Goal: Task Accomplishment & Management: Use online tool/utility

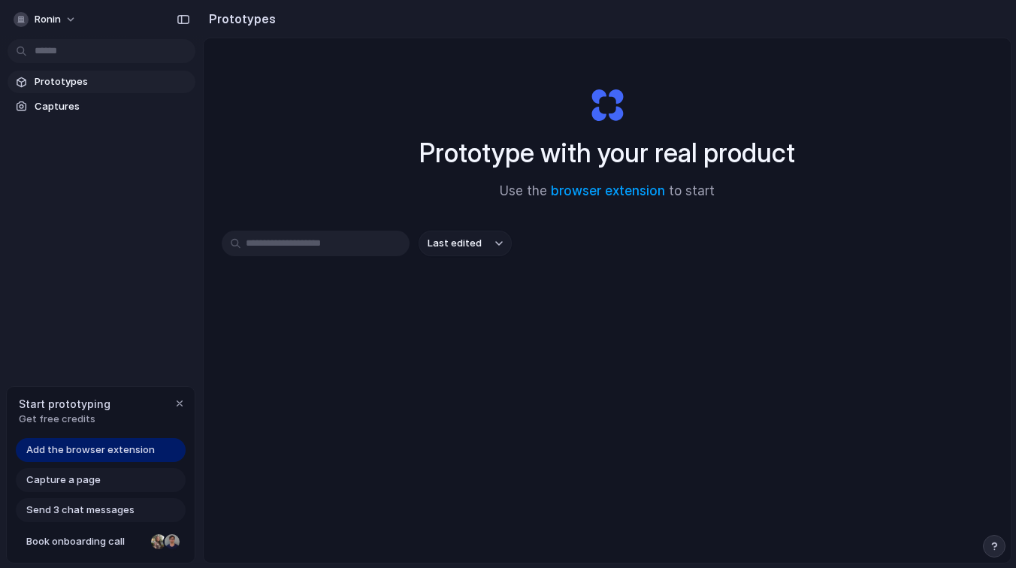
click at [136, 451] on span "Add the browser extension" at bounding box center [90, 450] width 129 height 15
click at [96, 452] on span "Add the browser extension" at bounding box center [90, 450] width 129 height 15
click at [178, 404] on div "button" at bounding box center [180, 404] width 12 height 12
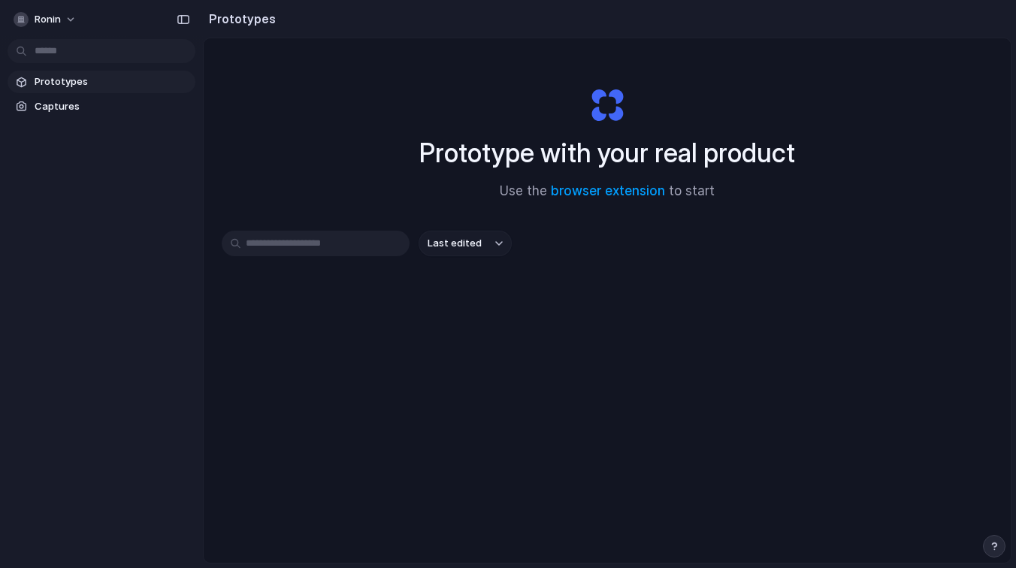
click at [583, 89] on div "Prototype with your real product Use the browser extension to start" at bounding box center [607, 137] width 601 height 162
click at [598, 195] on link "browser extension" at bounding box center [608, 190] width 114 height 15
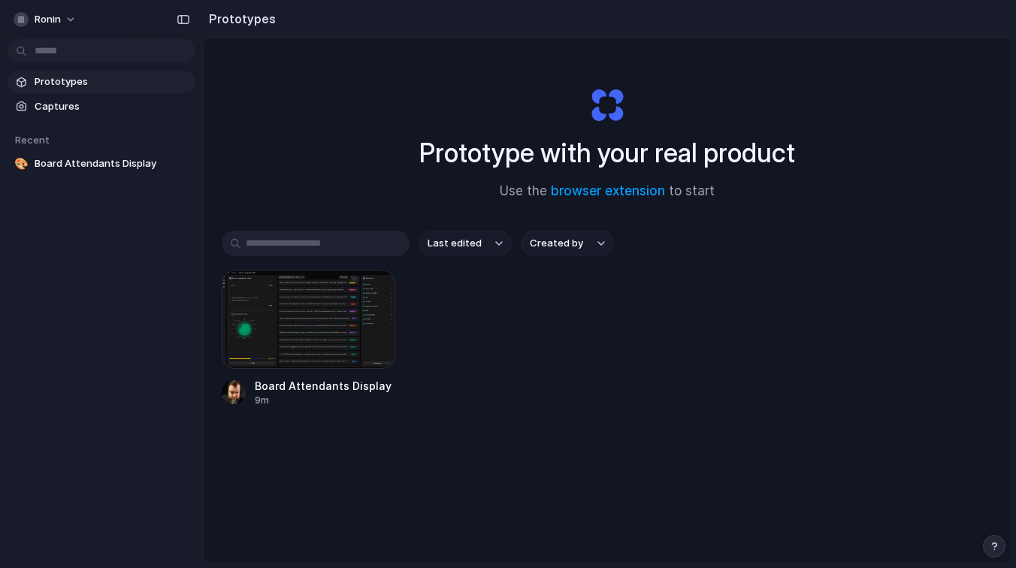
click at [54, 80] on span "Prototypes" at bounding box center [112, 81] width 155 height 15
click at [74, 101] on span "Captures" at bounding box center [112, 106] width 155 height 15
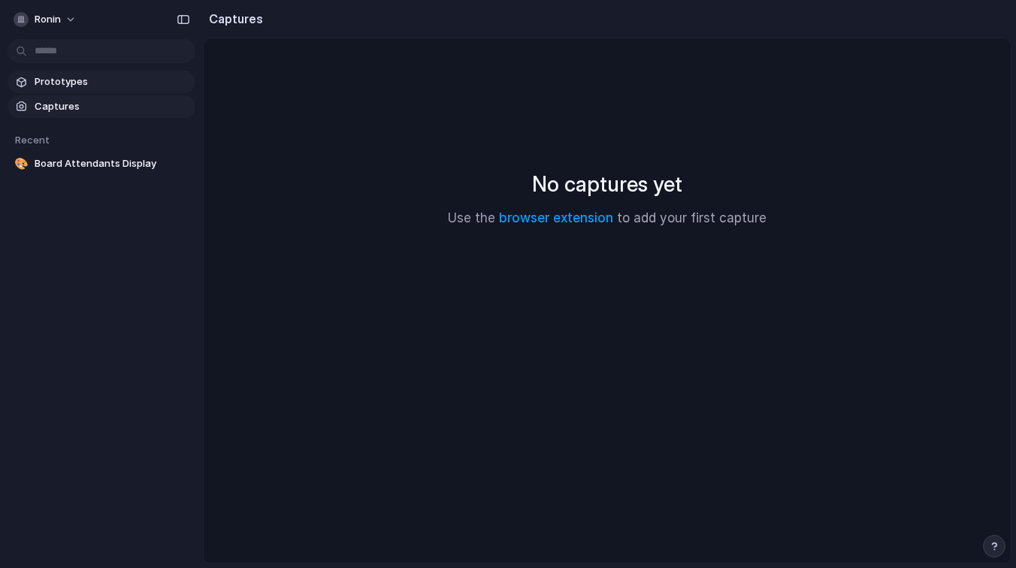
click at [71, 86] on span "Prototypes" at bounding box center [112, 81] width 155 height 15
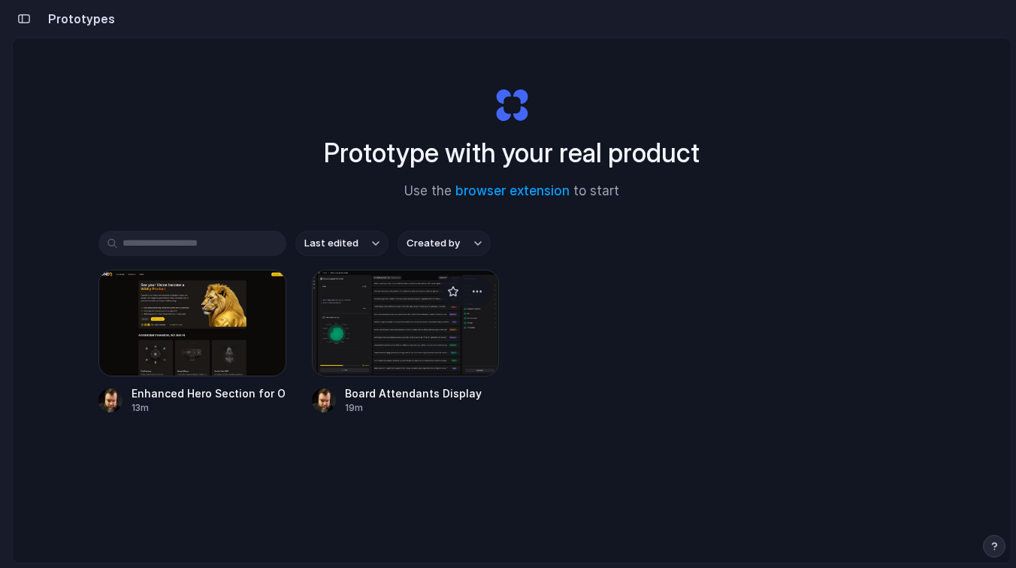
drag, startPoint x: 418, startPoint y: 315, endPoint x: 419, endPoint y: 385, distance: 69.9
click at [419, 385] on link "Board Attendants Display 19m" at bounding box center [406, 342] width 188 height 145
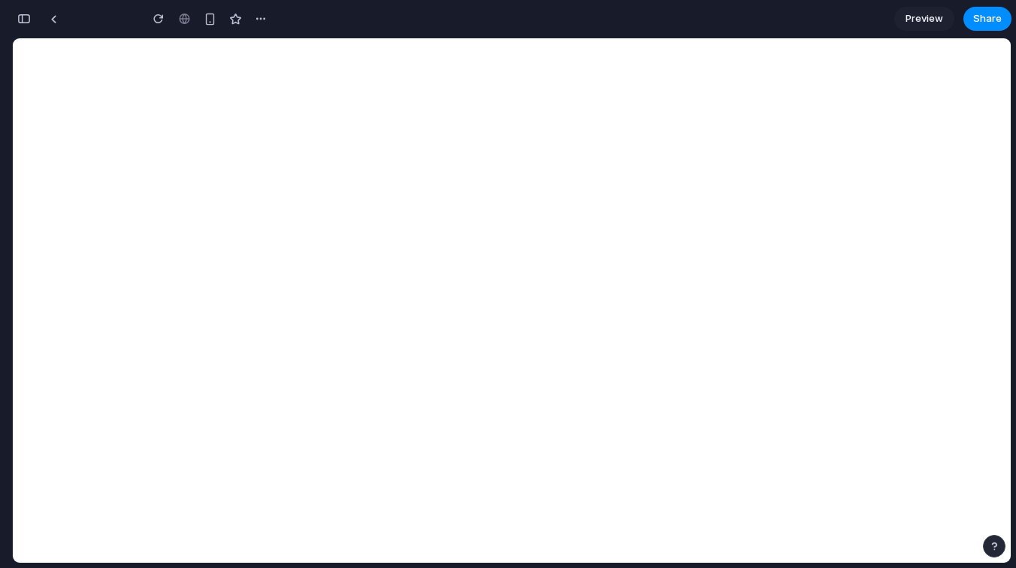
scroll to position [611, 0]
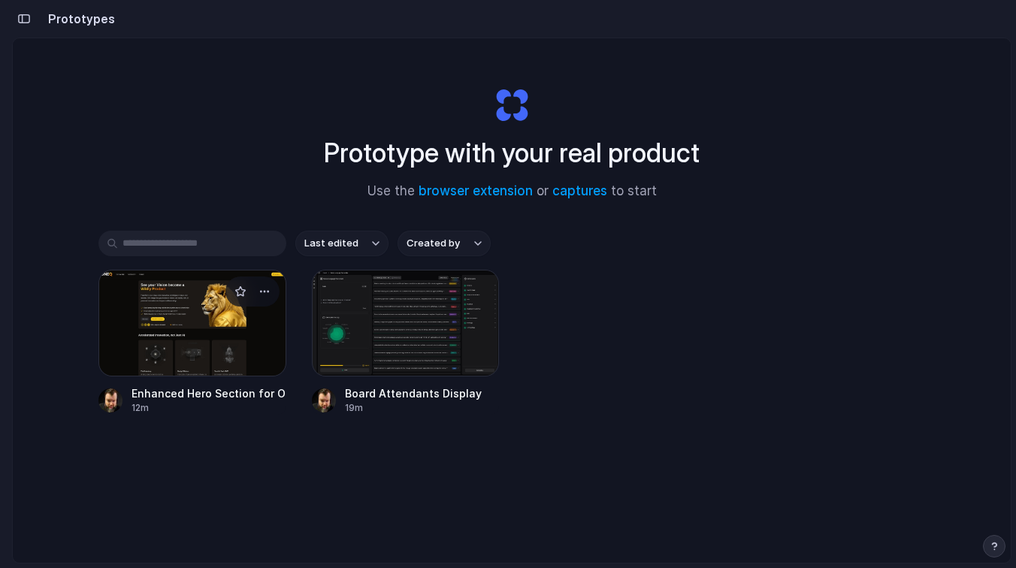
click at [183, 312] on div at bounding box center [192, 323] width 188 height 107
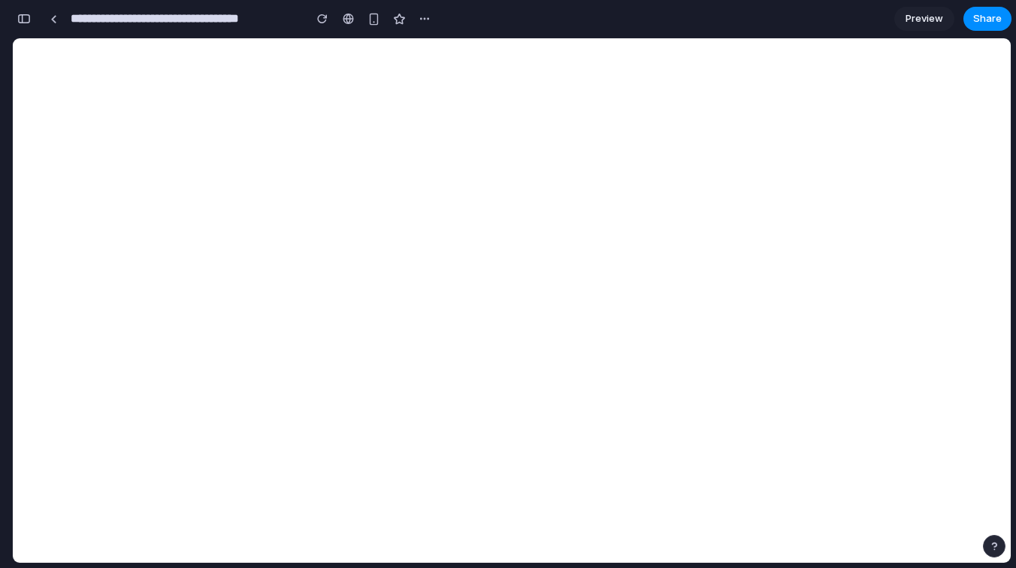
scroll to position [111, 0]
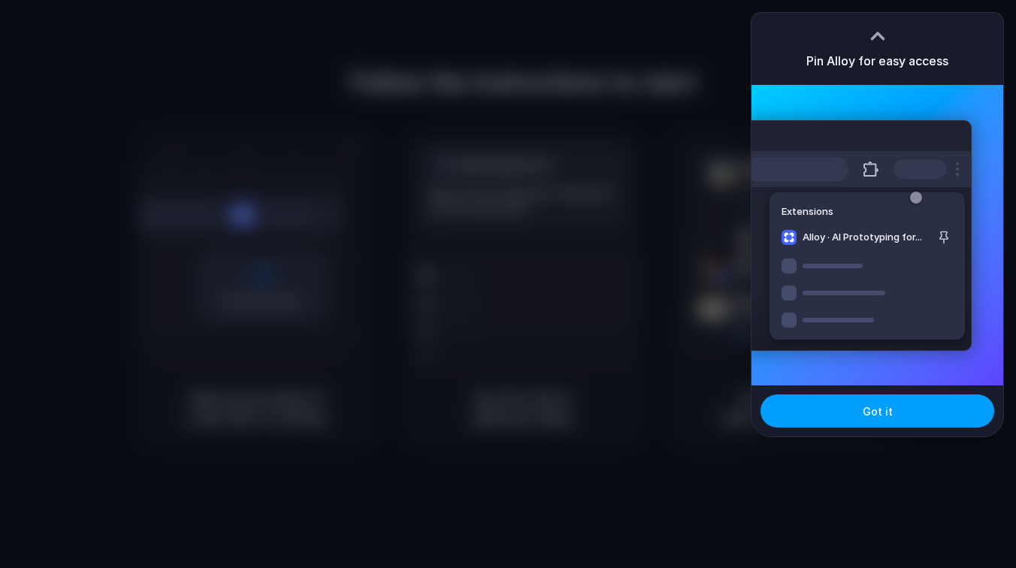
click at [853, 410] on button "Got it" at bounding box center [878, 411] width 234 height 33
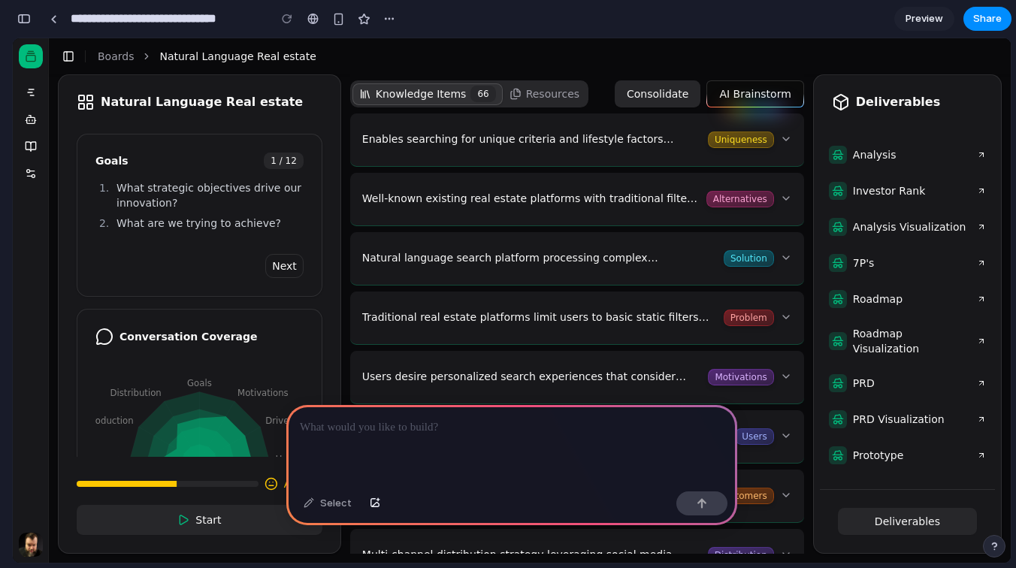
click at [403, 138] on p "Enables searching for unique criteria and lifestyle factors unavailable on othe…" at bounding box center [532, 139] width 340 height 15
click at [786, 141] on button "Enables searching for unique criteria and lifestyle factors unavailable on othe…" at bounding box center [577, 140] width 430 height 41
click at [783, 139] on button "Enables searching for unique criteria and lifestyle factors unavailable on othe…" at bounding box center [577, 140] width 430 height 41
click at [751, 180] on button "Well-known existing real estate platforms with traditional filter-based search …" at bounding box center [577, 199] width 430 height 41
click at [789, 185] on button "Well-known existing real estate platforms with traditional filter-based search …" at bounding box center [577, 199] width 430 height 41
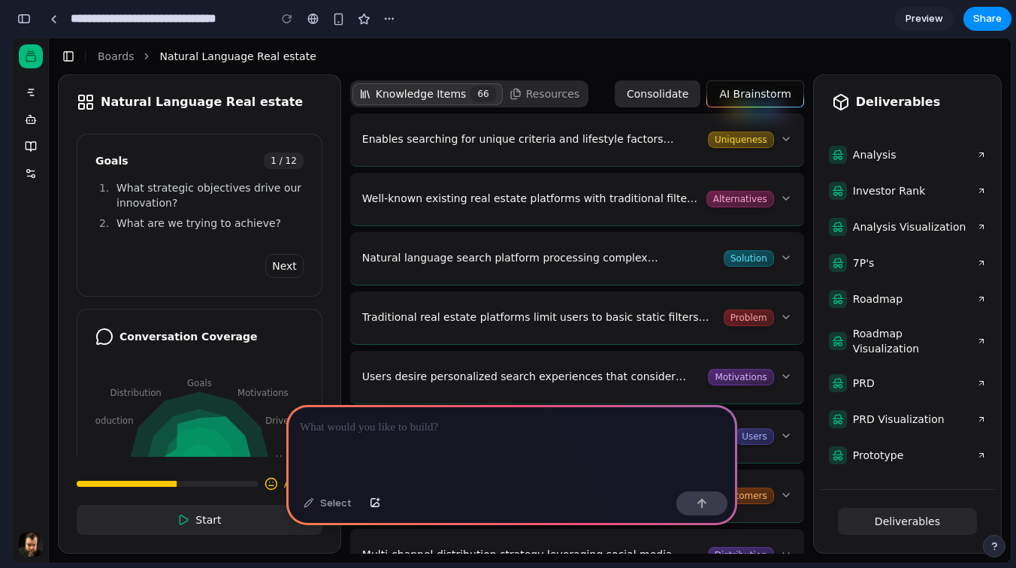
click at [789, 147] on button "Enables searching for unique criteria and lifestyle factors unavailable on othe…" at bounding box center [577, 140] width 430 height 41
click at [865, 153] on span "Analysis" at bounding box center [863, 155] width 68 height 18
click at [550, 99] on button "Resources" at bounding box center [545, 94] width 84 height 22
click at [448, 431] on p at bounding box center [512, 428] width 424 height 18
click at [323, 505] on div "Select" at bounding box center [327, 504] width 63 height 24
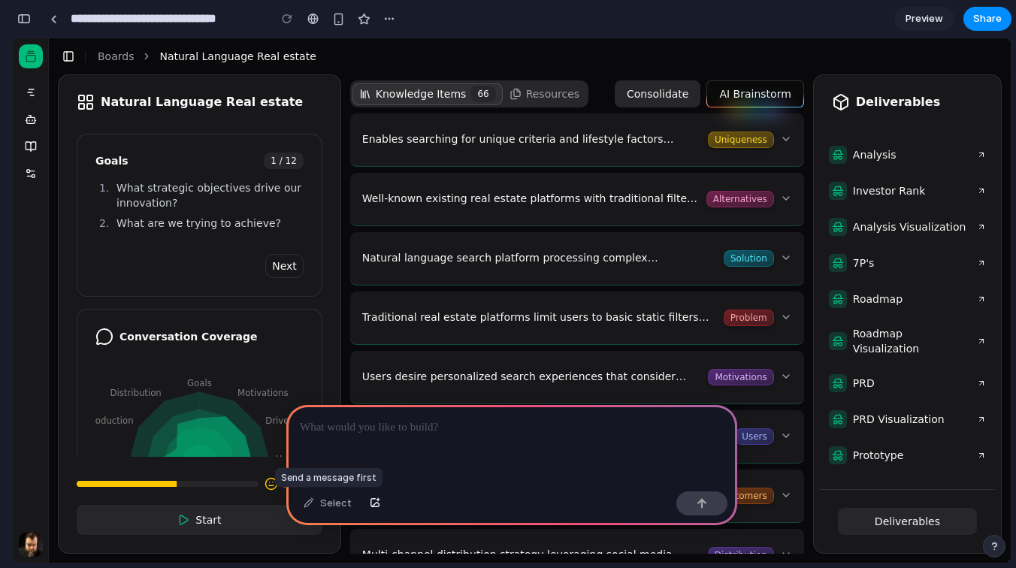
click at [309, 504] on div "Select" at bounding box center [327, 504] width 63 height 24
click at [358, 450] on div at bounding box center [511, 445] width 451 height 80
click at [371, 430] on p at bounding box center [512, 428] width 424 height 18
click at [417, 429] on p "**********" at bounding box center [512, 428] width 424 height 18
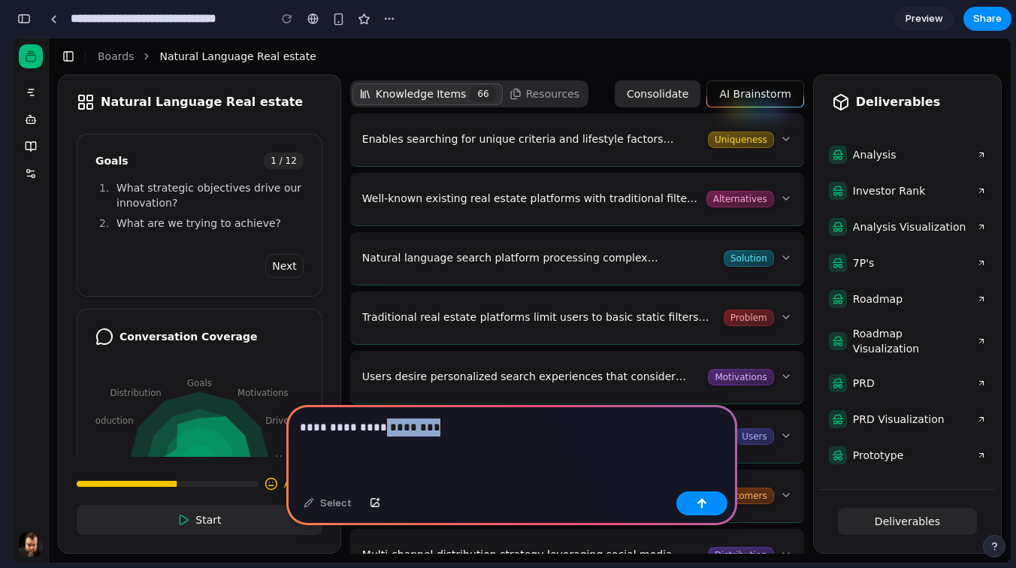
click at [417, 429] on p "**********" at bounding box center [512, 428] width 424 height 18
click at [700, 504] on div "button" at bounding box center [702, 503] width 11 height 11
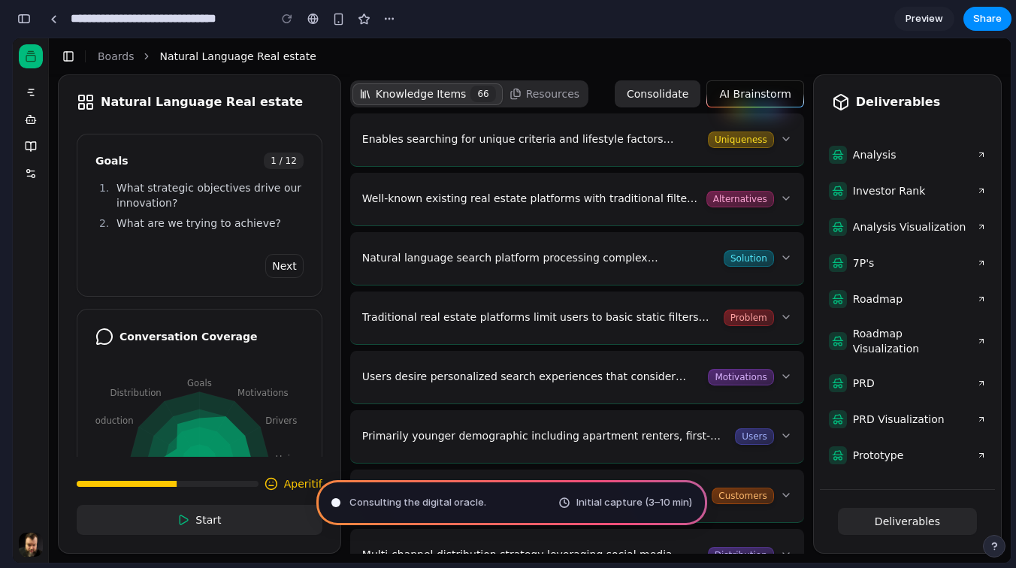
click at [998, 550] on div "button" at bounding box center [994, 546] width 11 height 11
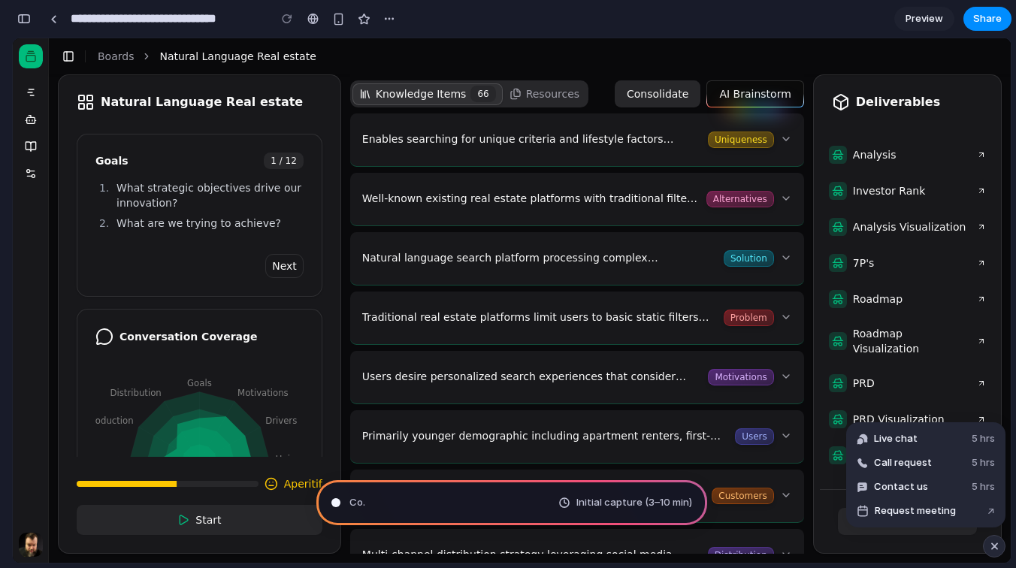
click at [998, 550] on div "button" at bounding box center [995, 547] width 13 height 18
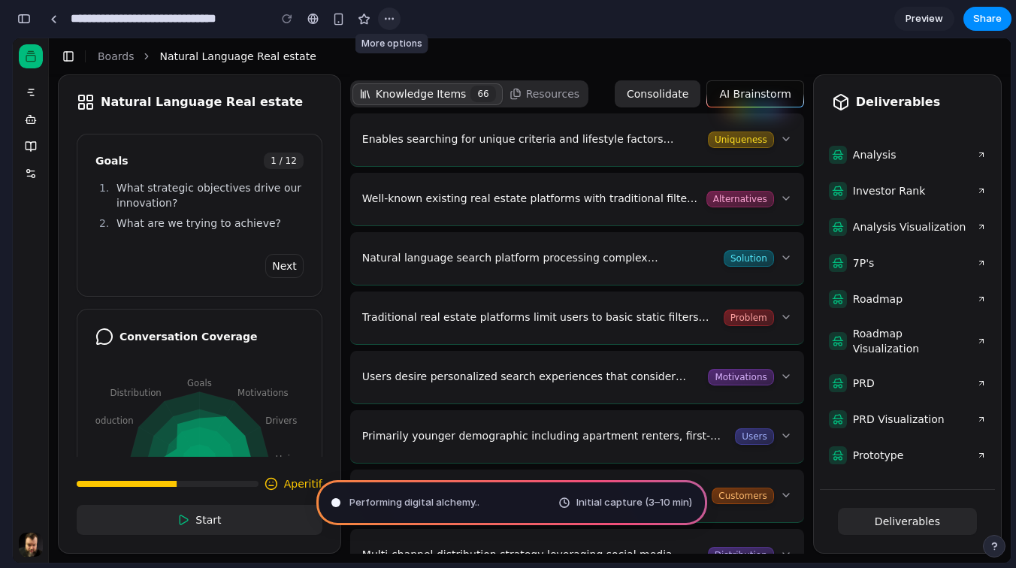
click at [388, 17] on div "button" at bounding box center [389, 19] width 12 height 12
click at [388, 17] on div "Duplicate Delete" at bounding box center [508, 284] width 1016 height 568
click at [71, 59] on button "Toggle Sidebar" at bounding box center [68, 56] width 21 height 21
click at [61, 57] on button "Toggle Sidebar" at bounding box center [68, 56] width 21 height 21
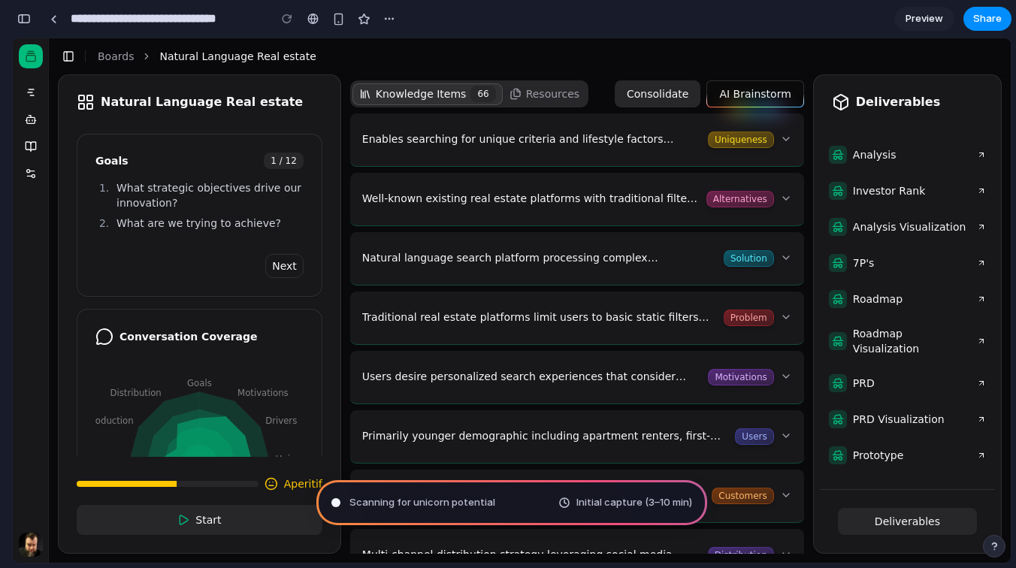
click at [61, 57] on button "Toggle Sidebar" at bounding box center [68, 56] width 21 height 21
click at [24, 21] on div "button" at bounding box center [24, 19] width 14 height 11
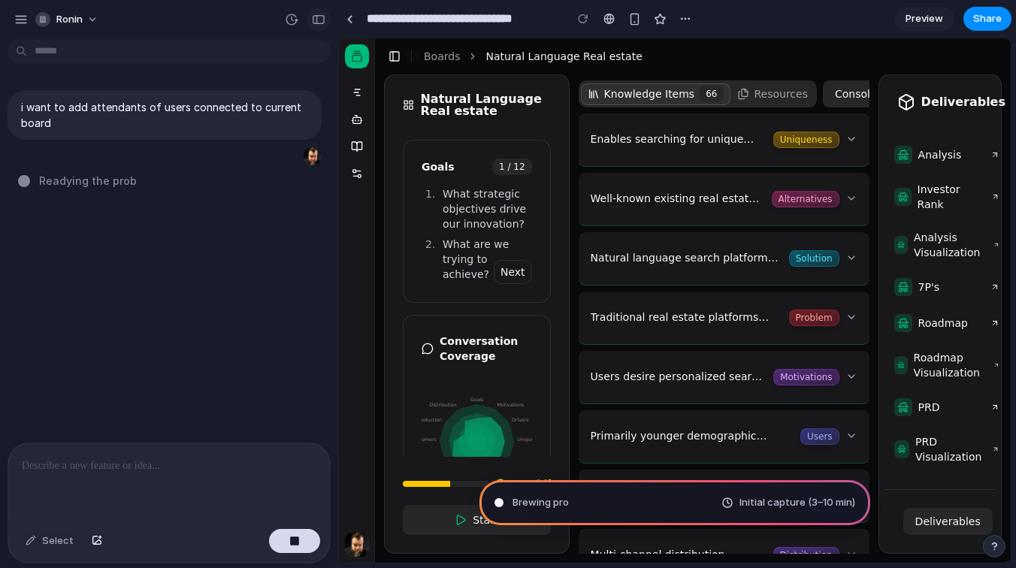
click at [323, 22] on div "button" at bounding box center [319, 19] width 14 height 11
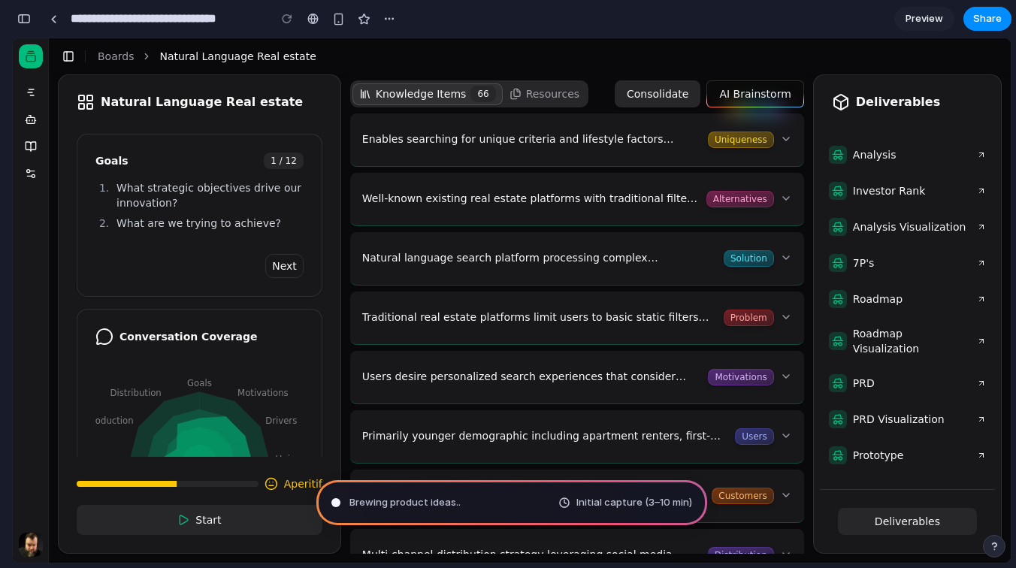
click at [25, 14] on div "button" at bounding box center [24, 19] width 14 height 11
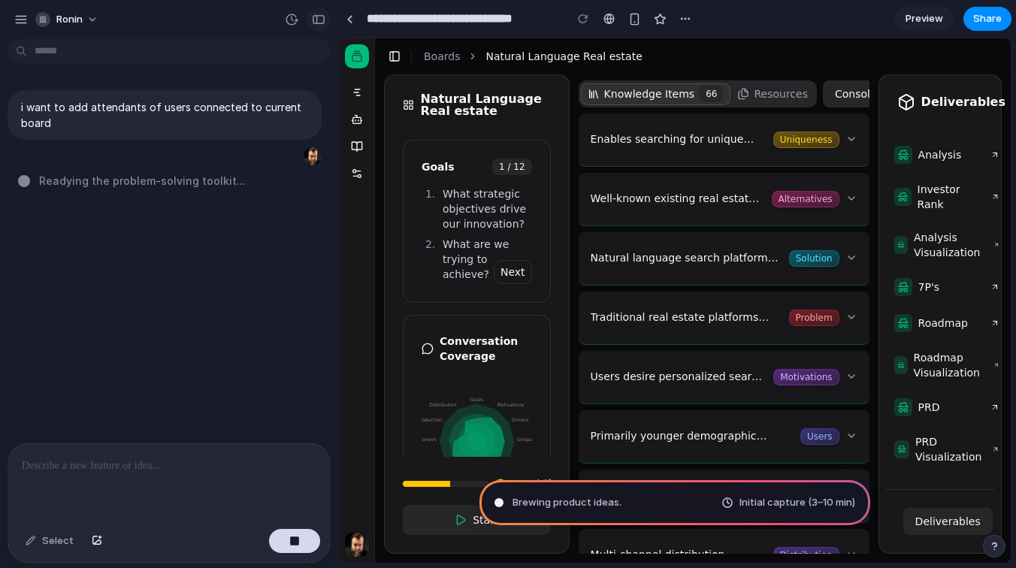
click at [320, 21] on div "button" at bounding box center [319, 19] width 14 height 11
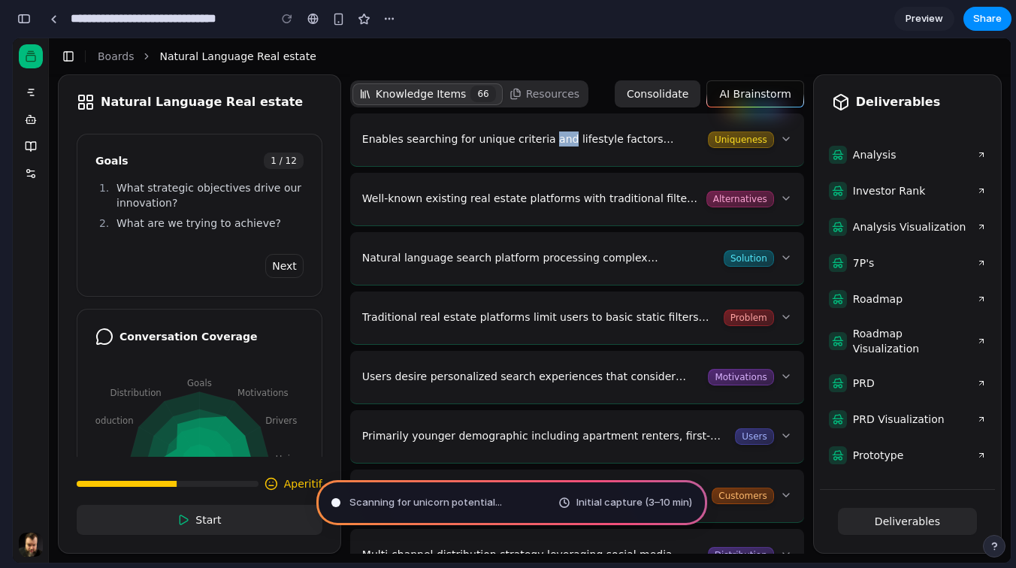
drag, startPoint x: 580, startPoint y: 138, endPoint x: 460, endPoint y: 138, distance: 119.5
click at [460, 138] on p "Enables searching for unique criteria and lifestyle factors unavailable on othe…" at bounding box center [532, 139] width 340 height 15
click at [563, 138] on p "Enables searching for unique criteria and lifestyle factors unavailable on othe…" at bounding box center [532, 139] width 340 height 15
click at [577, 143] on p "Enables searching for unique criteria and lifestyle factors unavailable on othe…" at bounding box center [532, 139] width 340 height 15
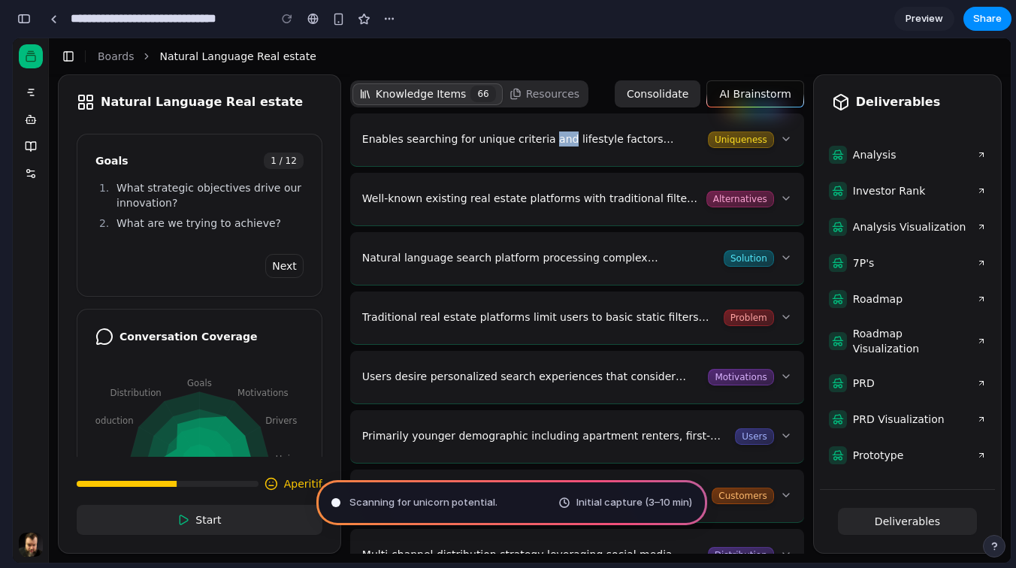
click at [557, 143] on p "Enables searching for unique criteria and lifestyle factors unavailable on othe…" at bounding box center [532, 139] width 340 height 15
click at [789, 140] on button "Enables searching for unique criteria and lifestyle factors unavailable on othe…" at bounding box center [577, 140] width 430 height 41
click at [577, 145] on p "Enables searching for unique criteria and lifestyle factors unavailable on othe…" at bounding box center [532, 139] width 340 height 15
drag, startPoint x: 503, startPoint y: 143, endPoint x: 605, endPoint y: 143, distance: 102.2
click at [605, 143] on p "Enables searching for unique criteria and lifestyle factors unavailable on othe…" at bounding box center [532, 139] width 340 height 15
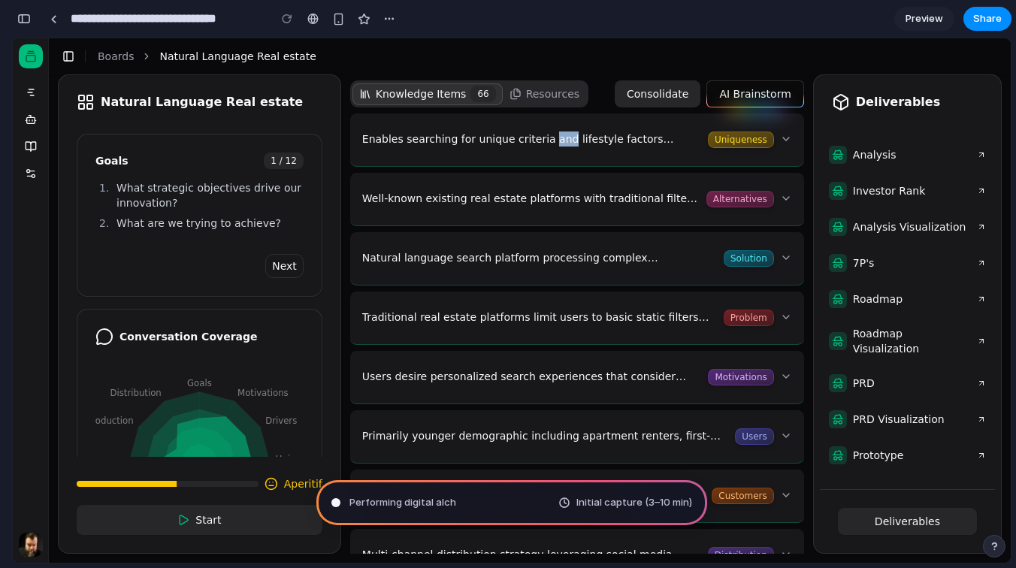
drag, startPoint x: 613, startPoint y: 143, endPoint x: 509, endPoint y: 143, distance: 103.7
click at [509, 143] on p "Enables searching for unique criteria and lifestyle factors unavailable on othe…" at bounding box center [532, 139] width 340 height 15
click at [505, 155] on button "Enables searching for unique criteria and lifestyle factors unavailable on othe…" at bounding box center [577, 140] width 430 height 41
click at [527, 60] on div "Toggle Sidebar Boards Natural Language Real estate" at bounding box center [530, 56] width 962 height 21
type input "**********"
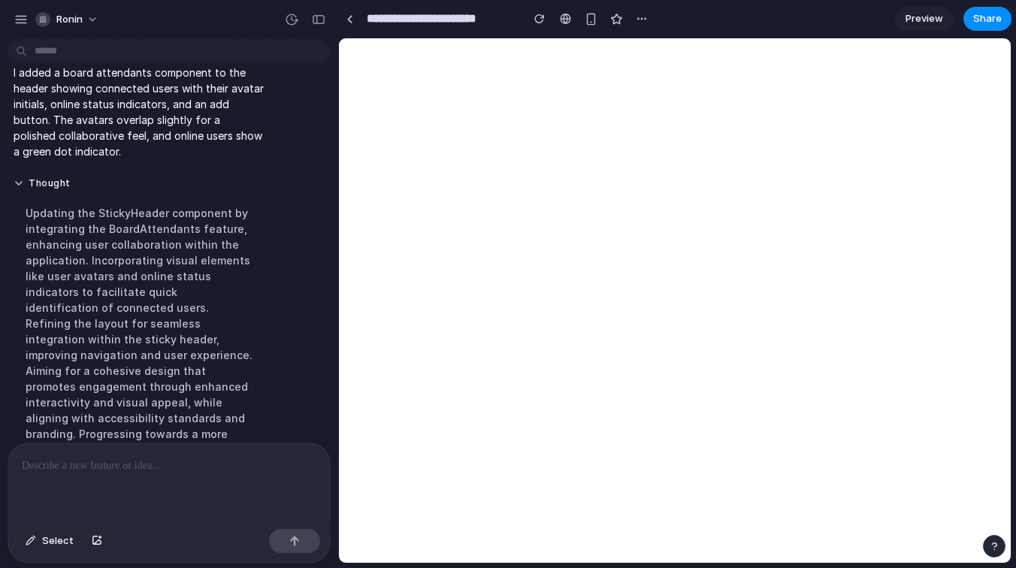
scroll to position [151, 0]
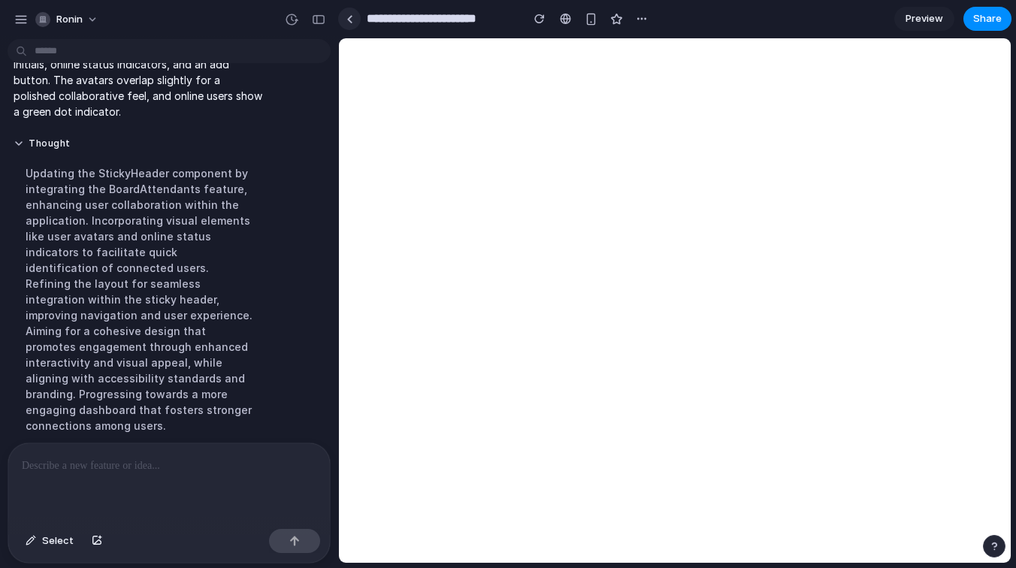
click at [349, 16] on div at bounding box center [350, 19] width 7 height 8
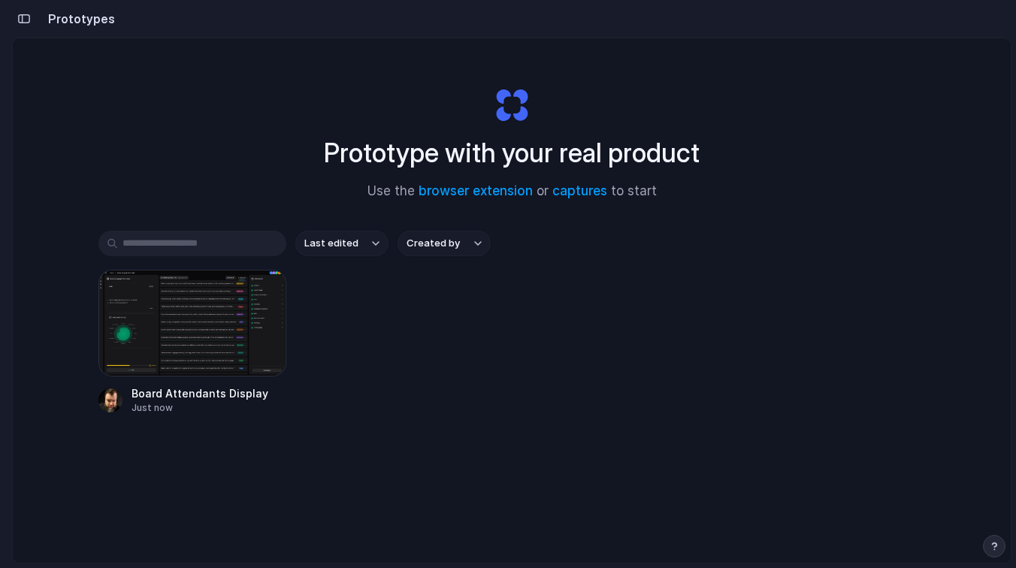
click at [19, 15] on div "button" at bounding box center [24, 19] width 14 height 11
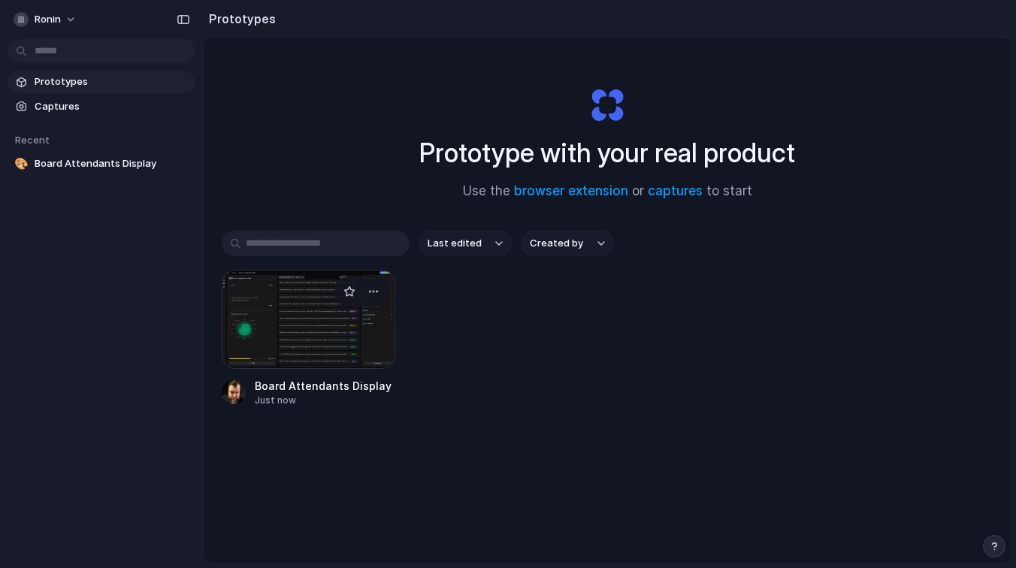
click at [317, 371] on link "Board Attendants Display Just now" at bounding box center [309, 339] width 174 height 138
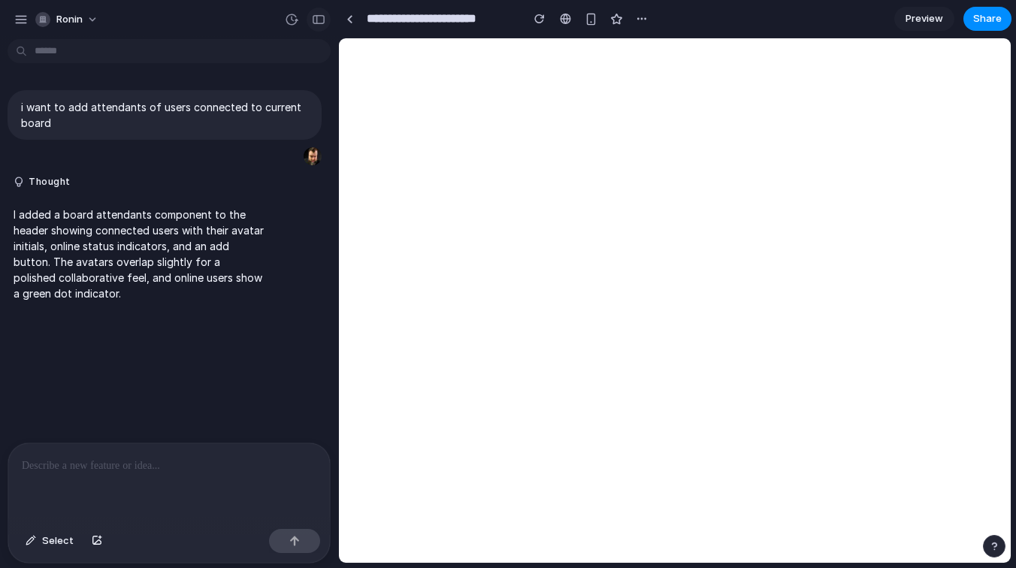
click at [316, 15] on div "button" at bounding box center [319, 19] width 14 height 11
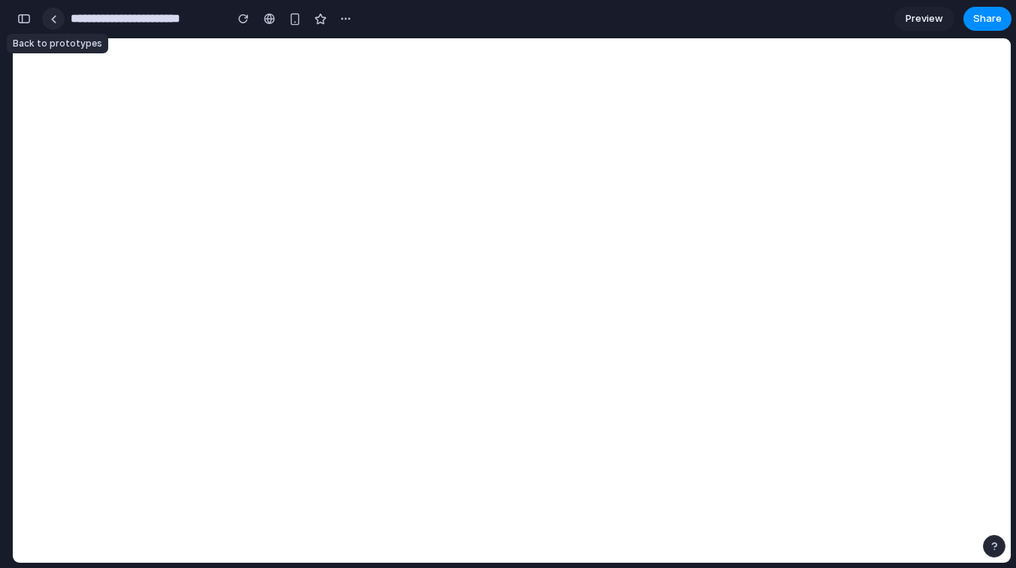
click at [52, 20] on div at bounding box center [53, 19] width 7 height 8
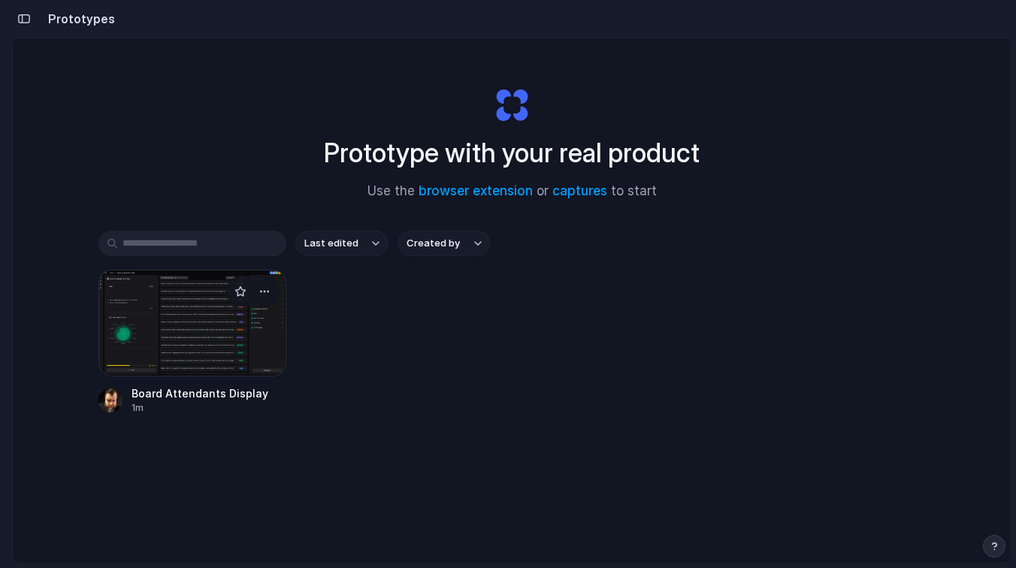
click at [181, 374] on div at bounding box center [192, 323] width 188 height 107
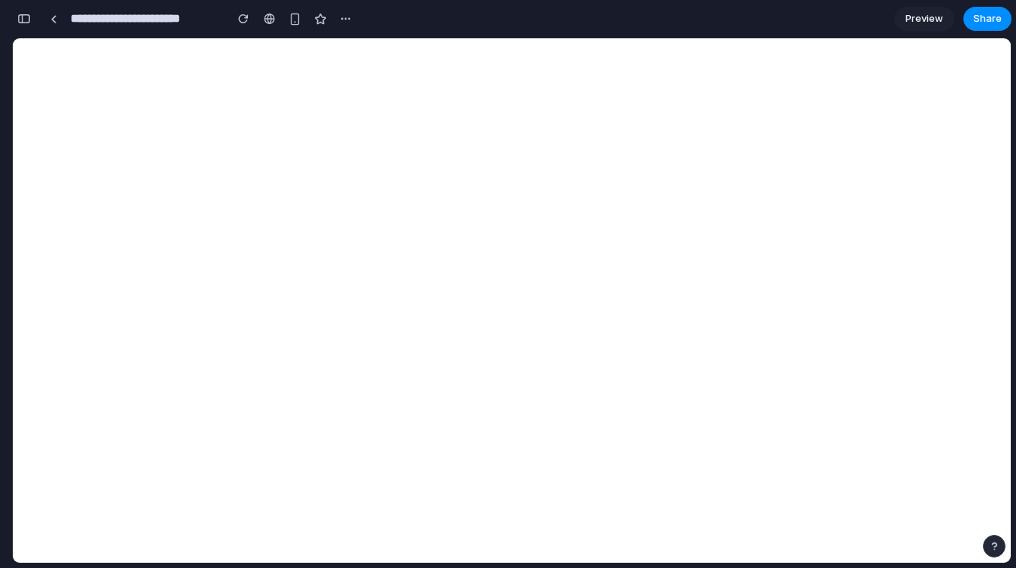
click at [26, 13] on button "button" at bounding box center [24, 19] width 24 height 24
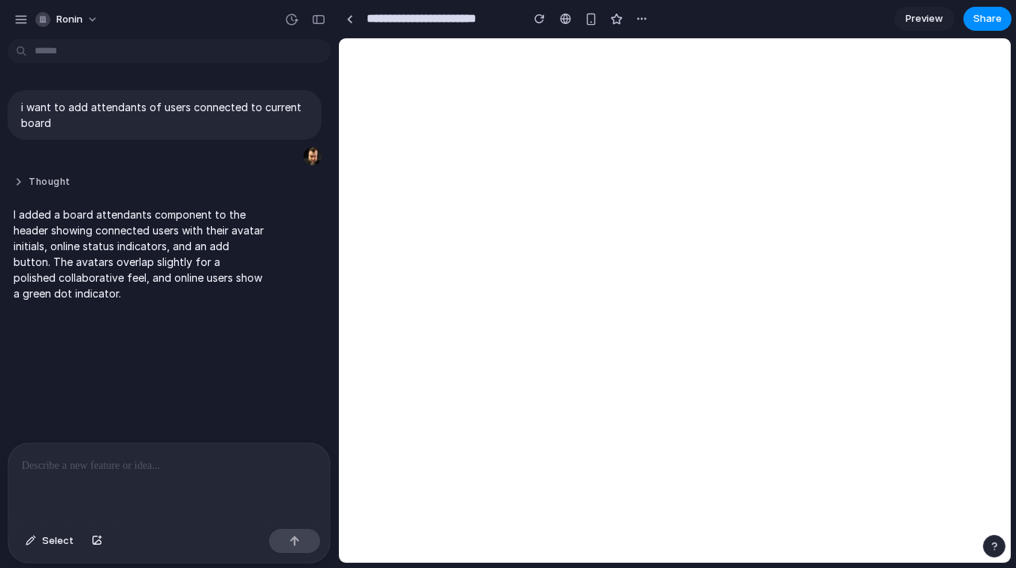
click at [46, 184] on button "Thought" at bounding box center [139, 182] width 251 height 13
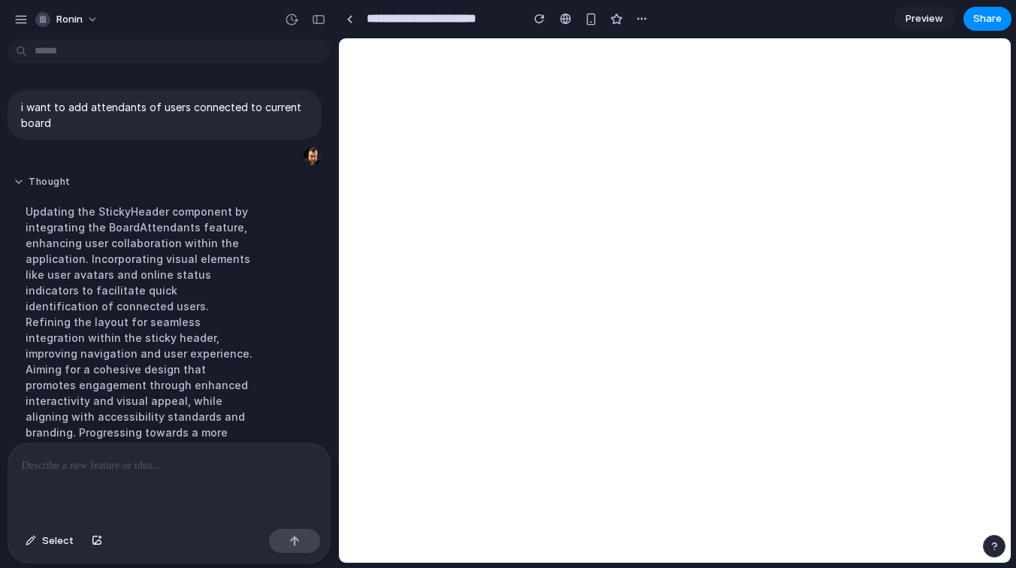
click at [46, 184] on button "Thought" at bounding box center [139, 182] width 251 height 13
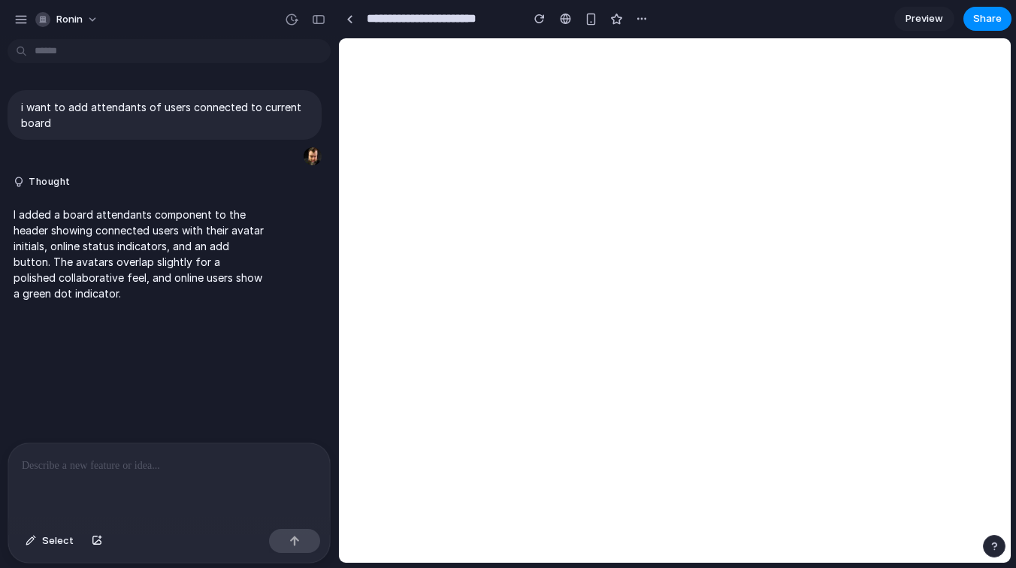
click at [153, 487] on div at bounding box center [169, 484] width 322 height 80
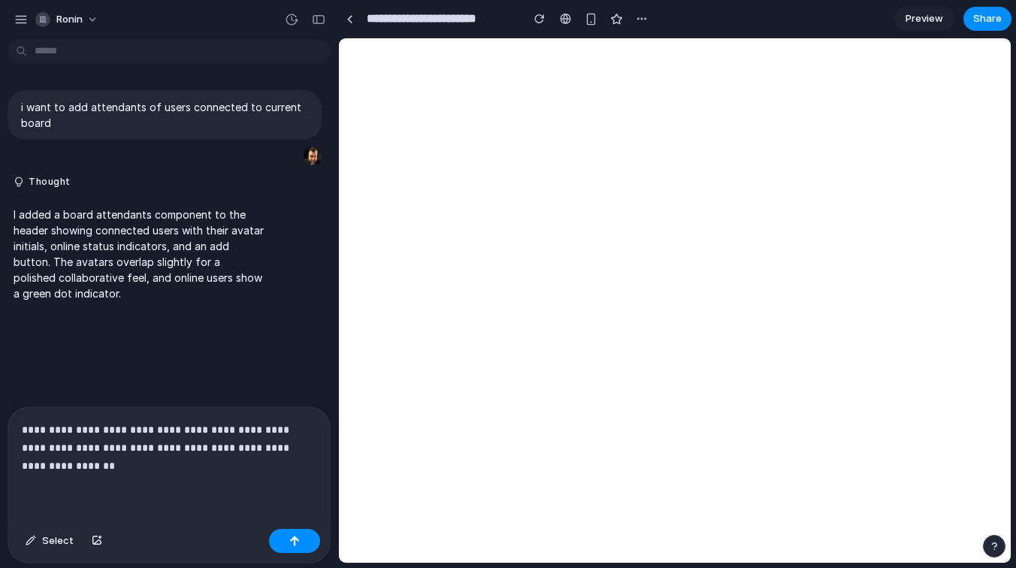
click at [95, 448] on p "**********" at bounding box center [169, 448] width 295 height 54
click at [108, 451] on p "**********" at bounding box center [169, 448] width 295 height 54
click at [219, 465] on p "**********" at bounding box center [169, 448] width 295 height 54
drag, startPoint x: 177, startPoint y: 431, endPoint x: 98, endPoint y: 431, distance: 78.2
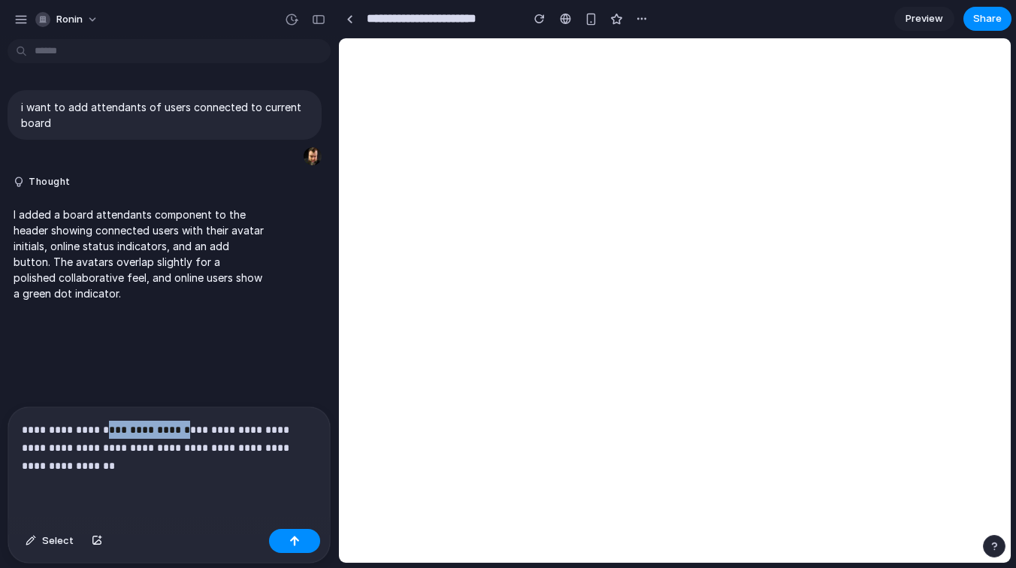
click at [98, 431] on p "**********" at bounding box center [169, 448] width 295 height 54
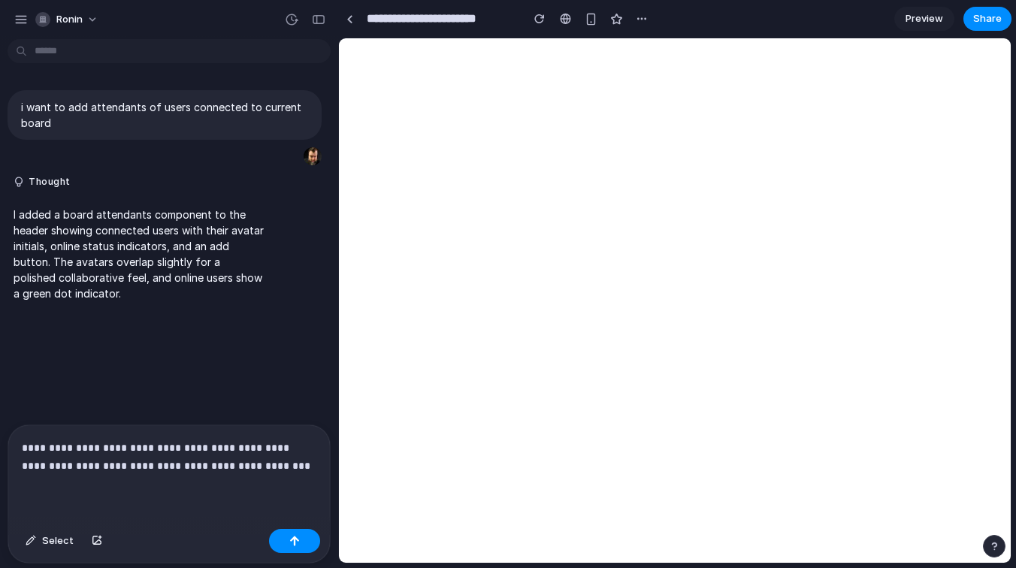
click at [167, 469] on p "**********" at bounding box center [169, 457] width 295 height 36
click at [317, 475] on div "**********" at bounding box center [169, 475] width 322 height 98
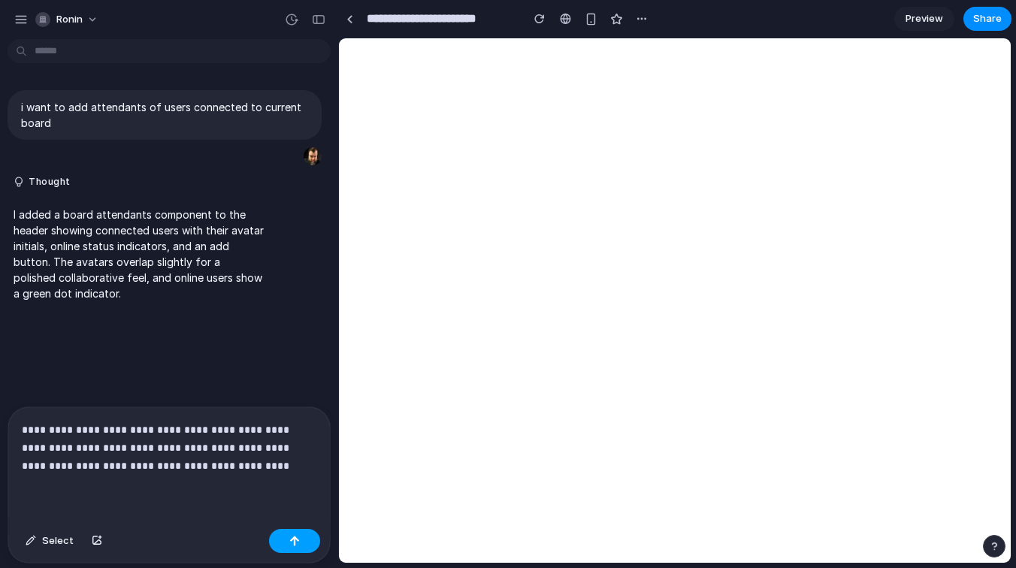
click at [310, 545] on button "button" at bounding box center [294, 541] width 51 height 24
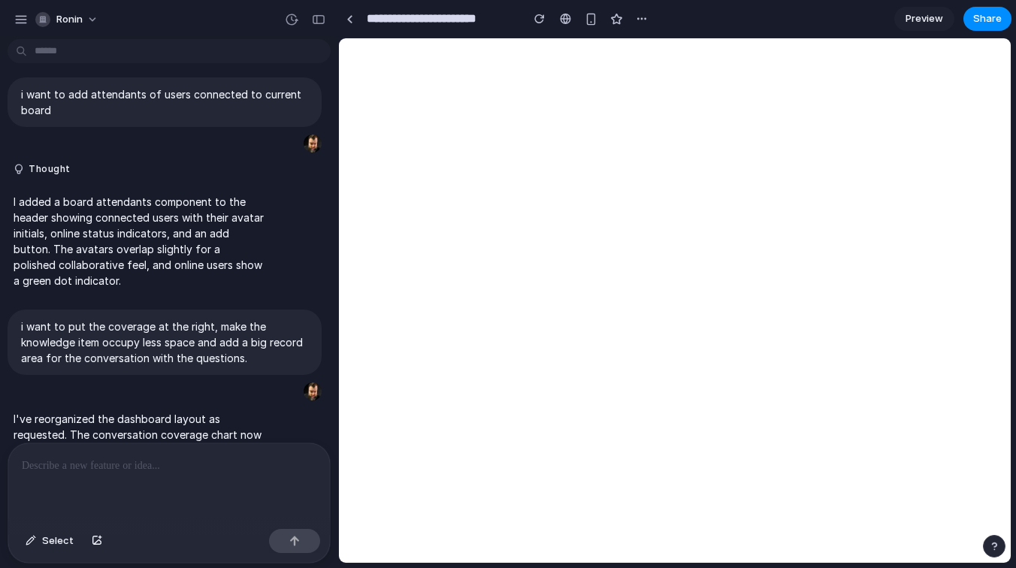
scroll to position [383, 0]
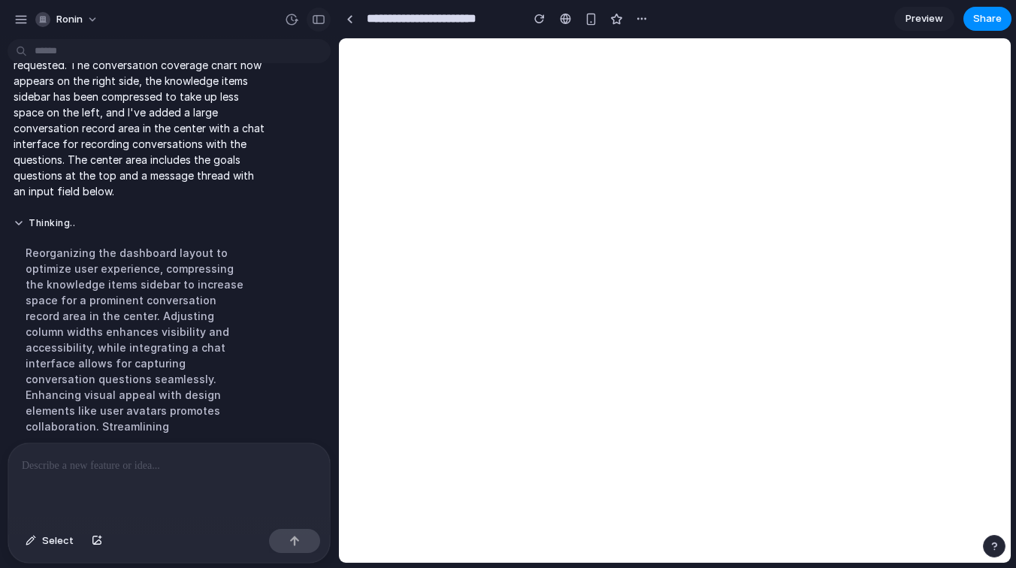
click at [314, 23] on div "button" at bounding box center [319, 19] width 14 height 11
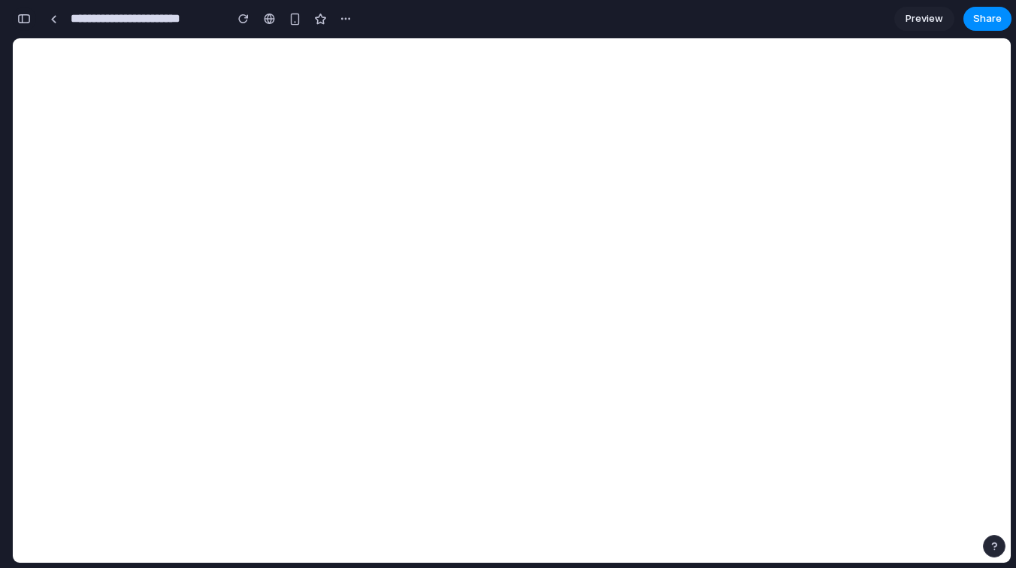
click at [21, 20] on div "button" at bounding box center [24, 19] width 14 height 11
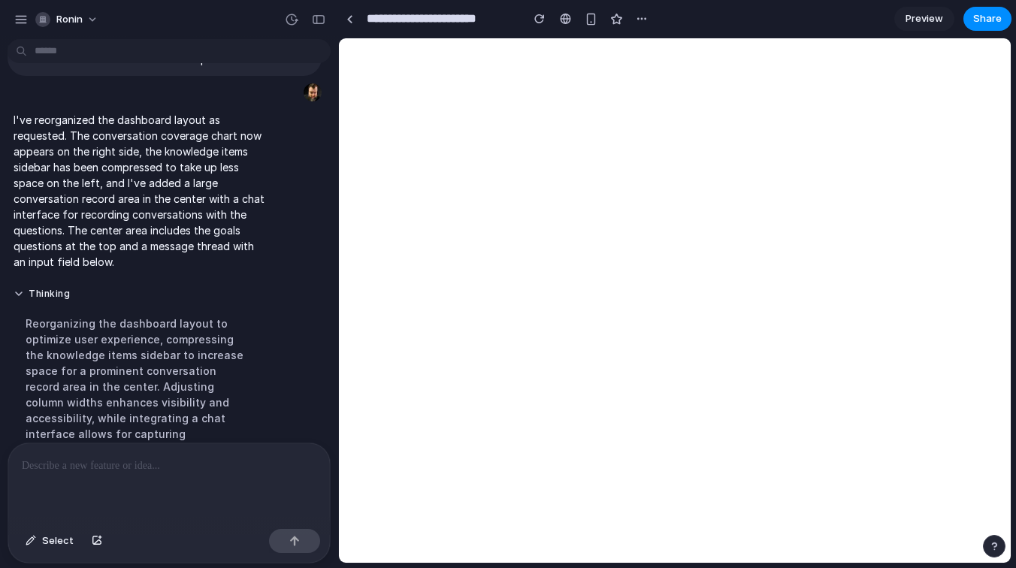
scroll to position [190, 0]
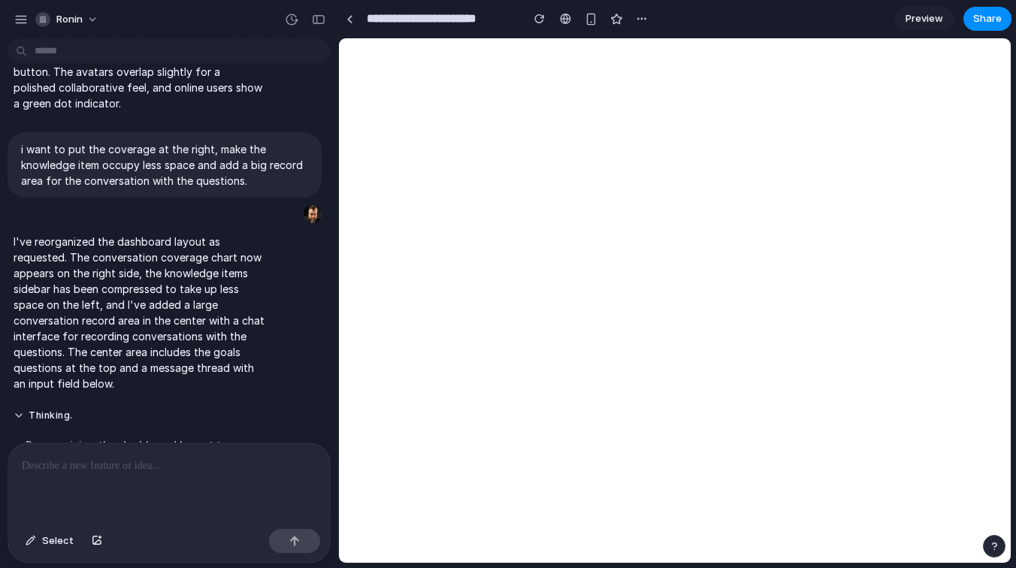
click at [99, 266] on p "I've reorganized the dashboard layout as requested. The conversation coverage c…" at bounding box center [139, 313] width 251 height 158
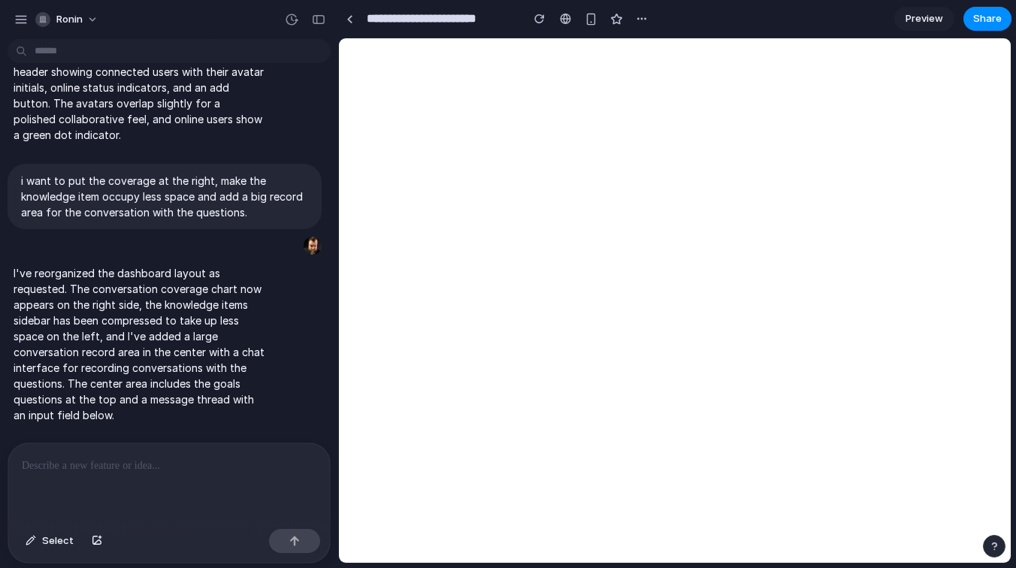
scroll to position [220, 0]
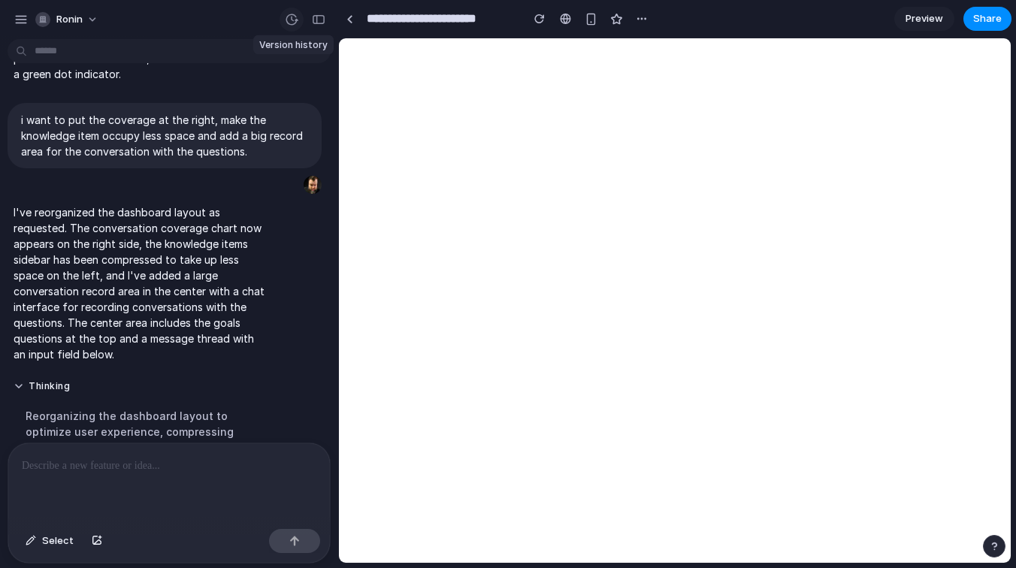
click at [288, 17] on div "button" at bounding box center [292, 20] width 14 height 14
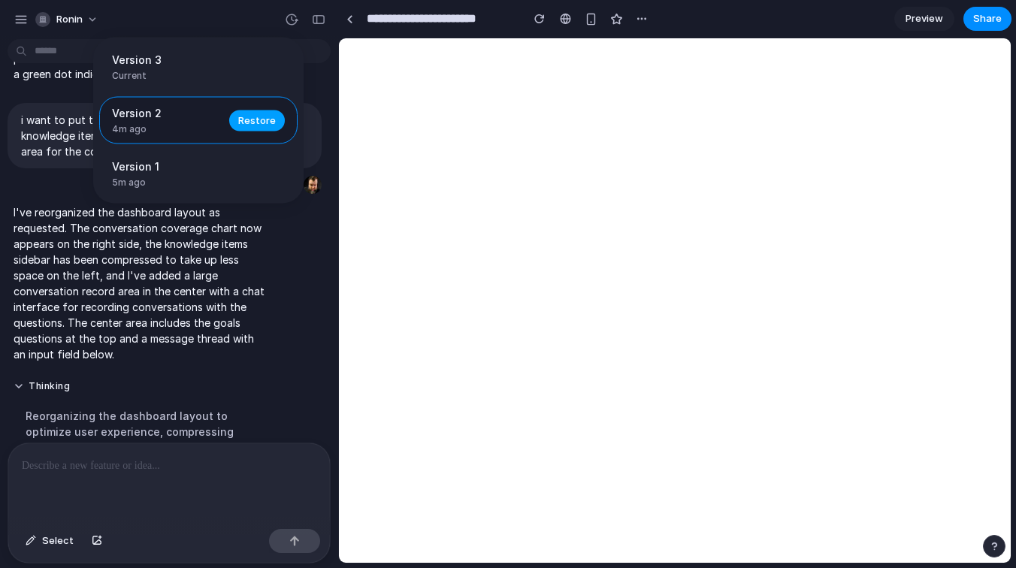
click at [253, 121] on span "Restore" at bounding box center [257, 120] width 38 height 15
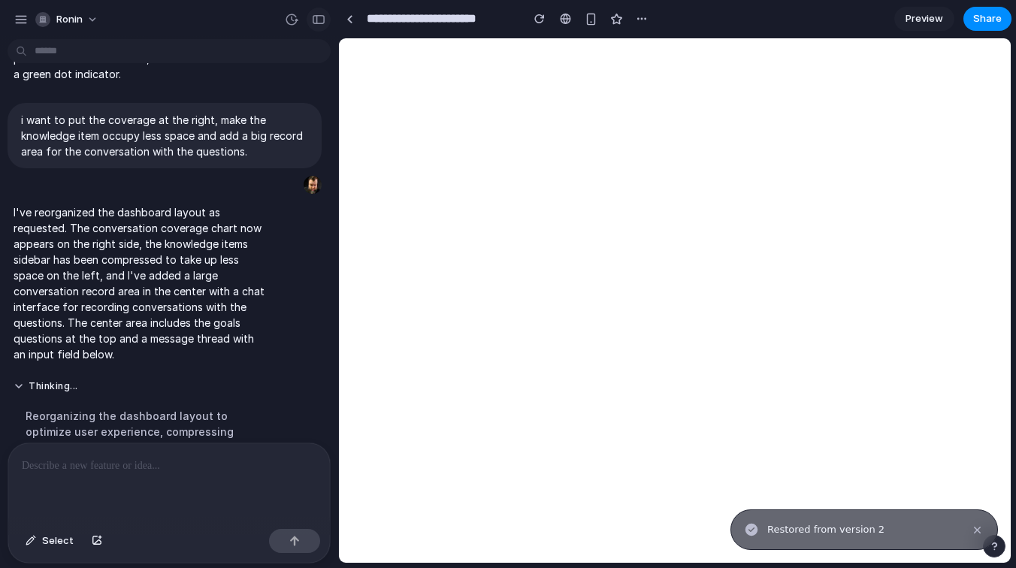
click at [322, 22] on div "button" at bounding box center [319, 19] width 14 height 11
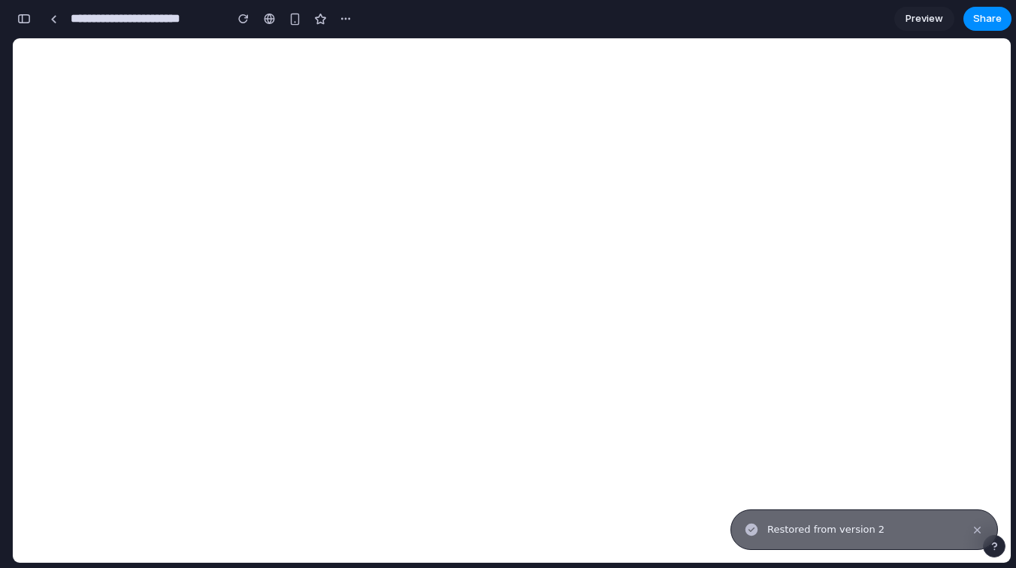
scroll to position [1109, 0]
click at [980, 530] on div "Notifications alt+T" at bounding box center [977, 530] width 11 height 11
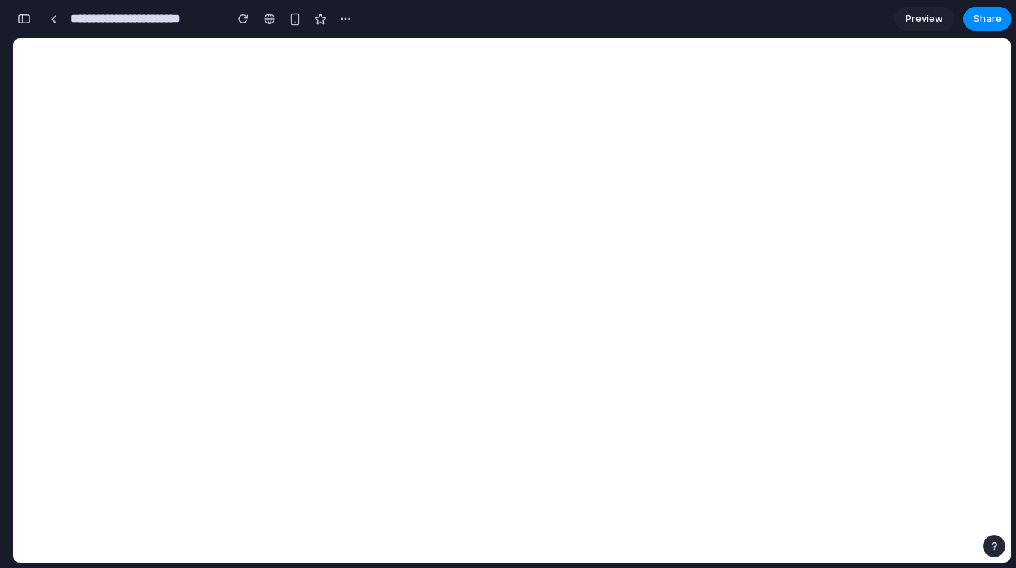
click at [36, 19] on div "**********" at bounding box center [184, 18] width 345 height 33
click at [29, 19] on div "button" at bounding box center [24, 19] width 14 height 11
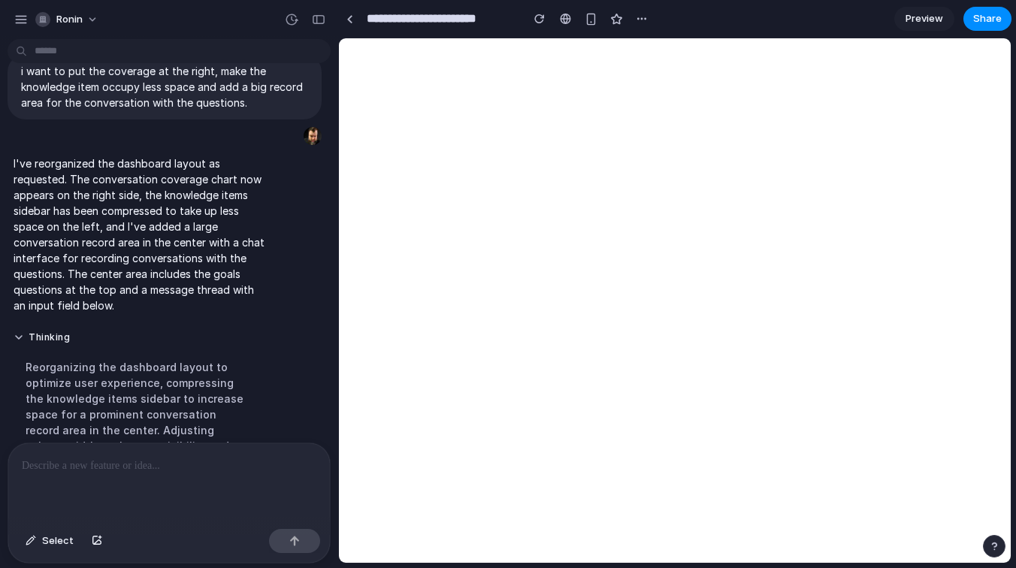
scroll to position [0, 0]
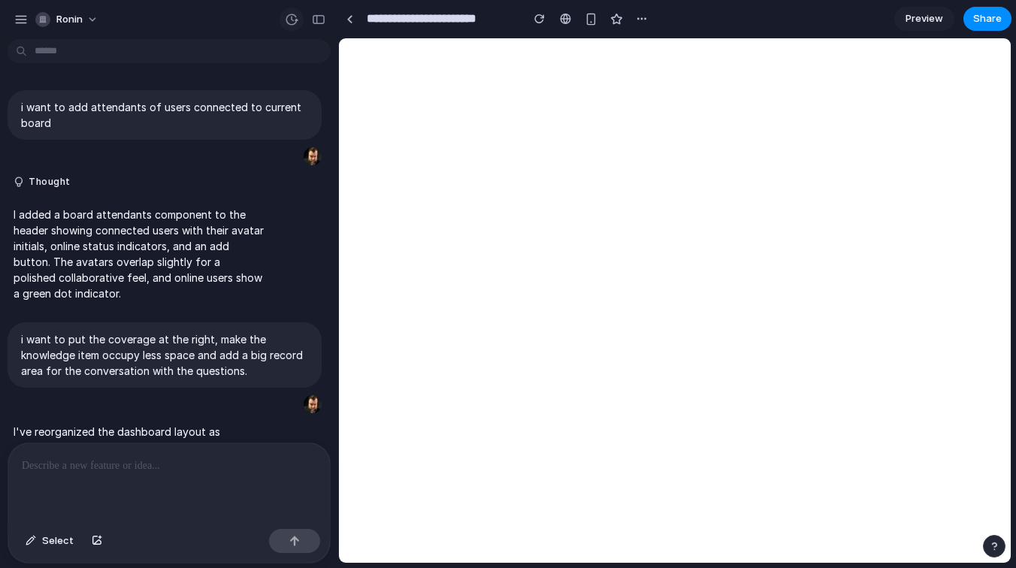
click at [294, 11] on button "button" at bounding box center [292, 20] width 24 height 24
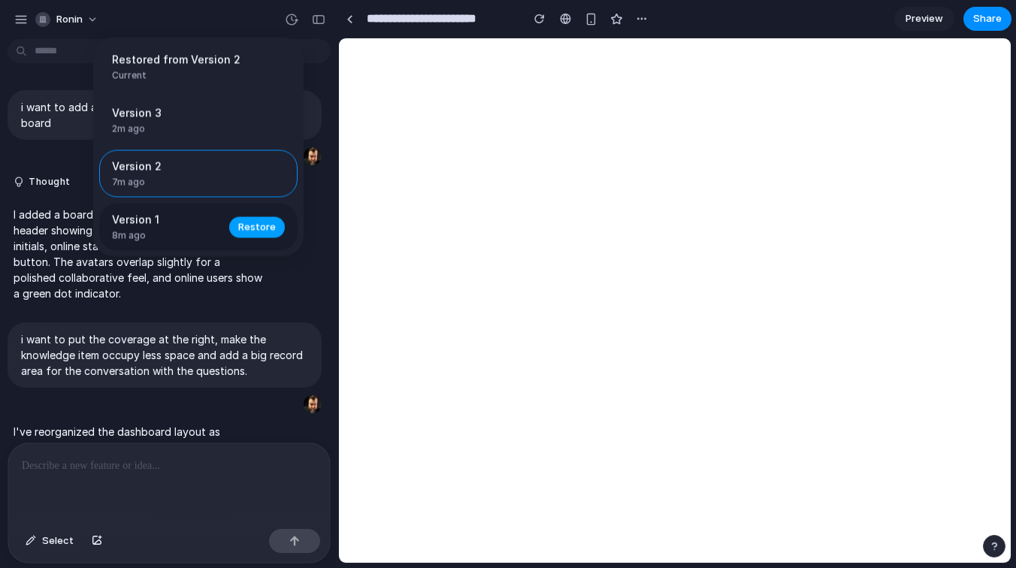
click at [259, 227] on span "Restore" at bounding box center [257, 227] width 38 height 15
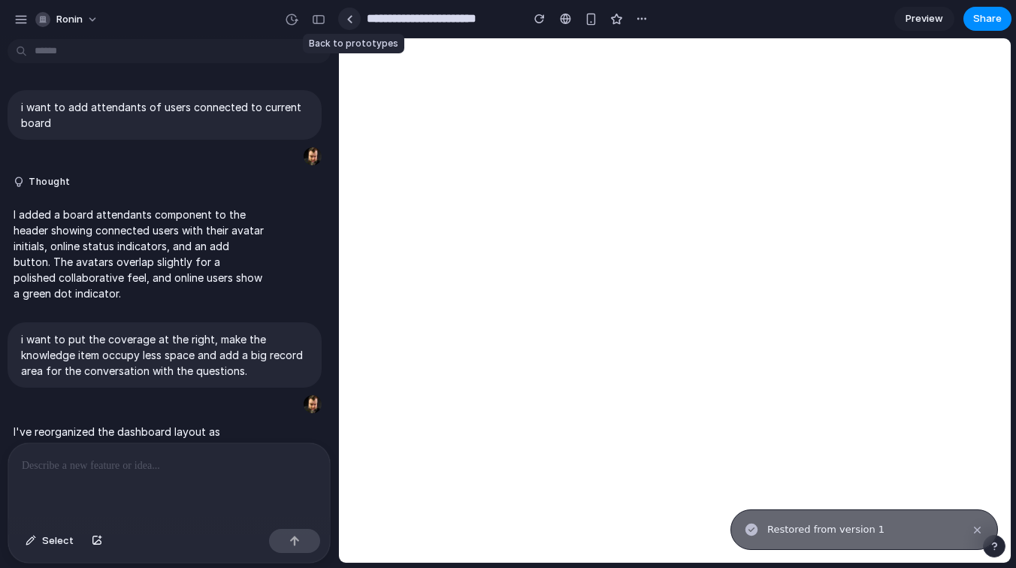
scroll to position [383, 0]
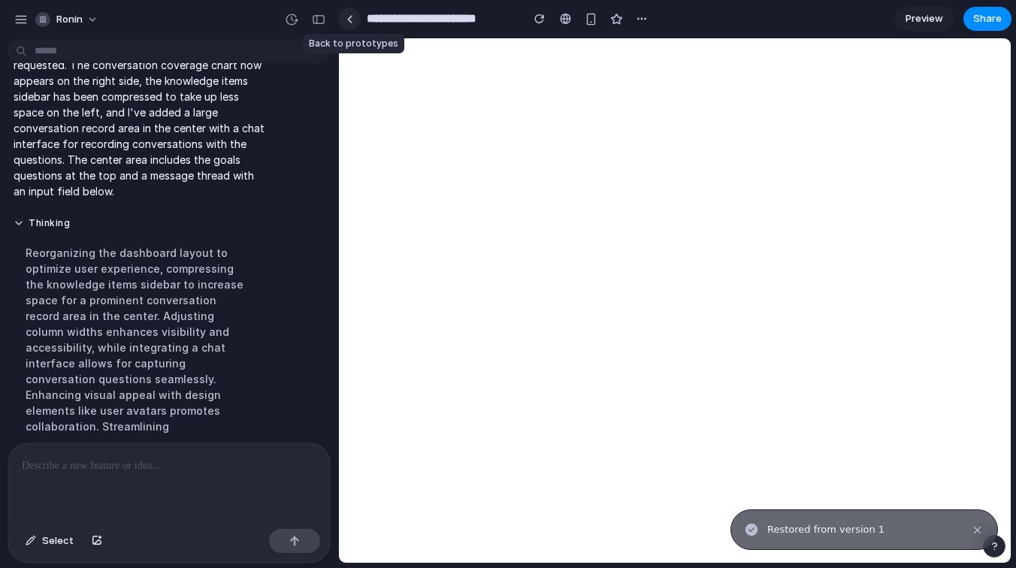
click at [349, 16] on div at bounding box center [350, 19] width 7 height 8
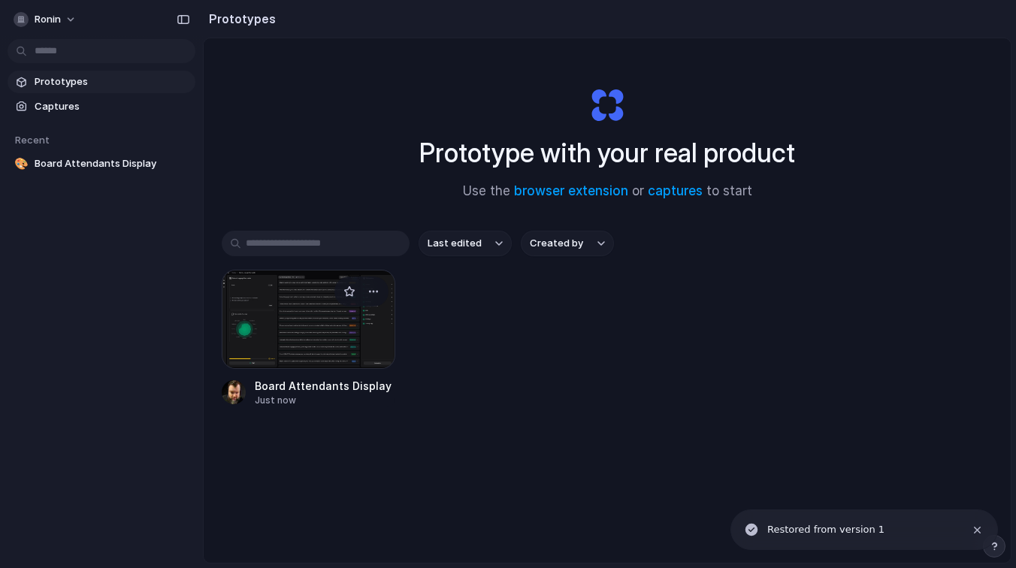
click at [270, 315] on div at bounding box center [309, 319] width 174 height 99
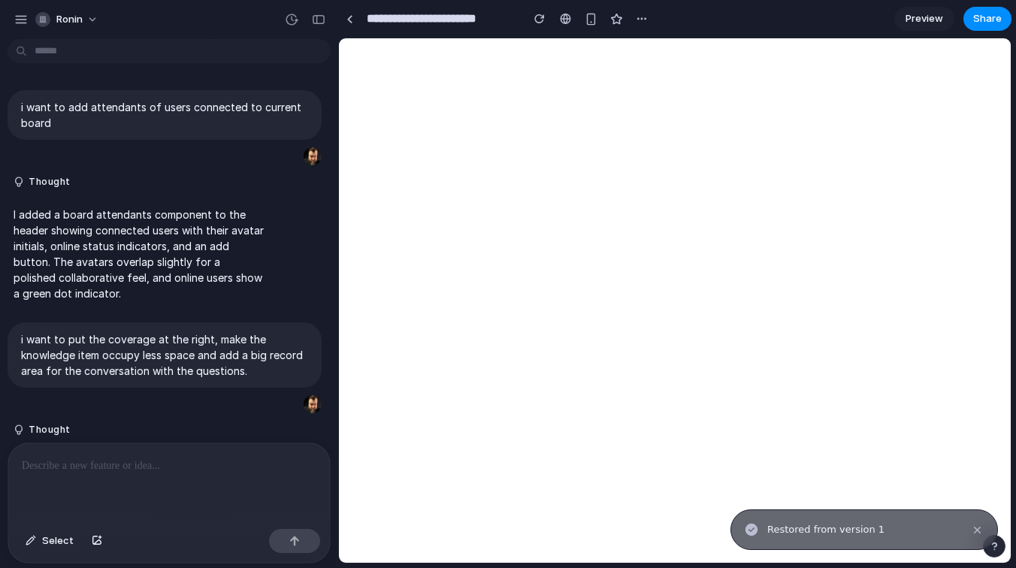
scroll to position [185, 0]
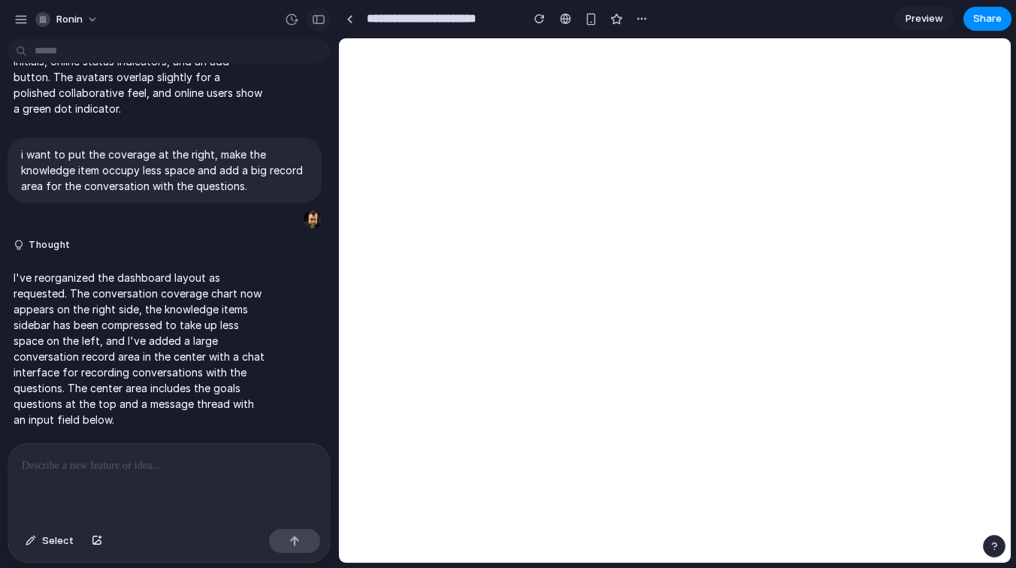
click at [318, 20] on div "button" at bounding box center [319, 19] width 14 height 11
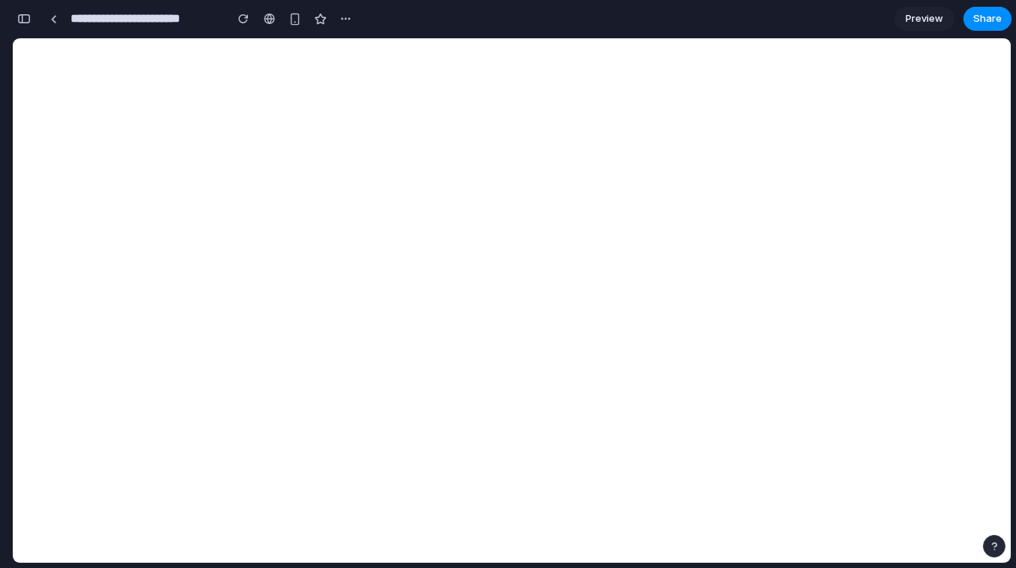
scroll to position [501, 0]
click at [335, 17] on button "button" at bounding box center [346, 19] width 23 height 23
click at [342, 17] on div "Duplicate Delete" at bounding box center [508, 284] width 1016 height 568
click at [937, 23] on span "Preview" at bounding box center [925, 18] width 38 height 15
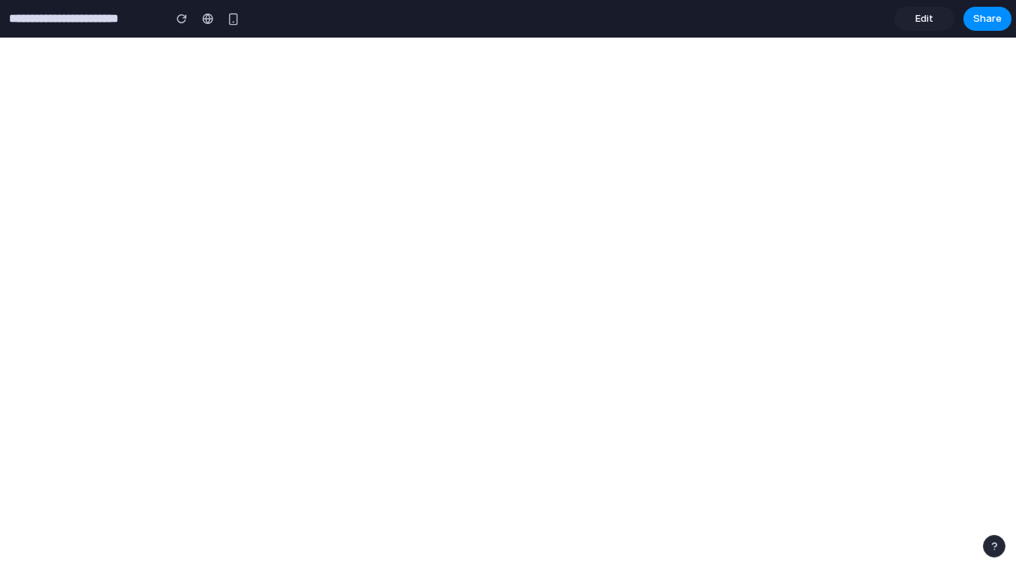
click at [916, 24] on span "Edit" at bounding box center [925, 18] width 18 height 15
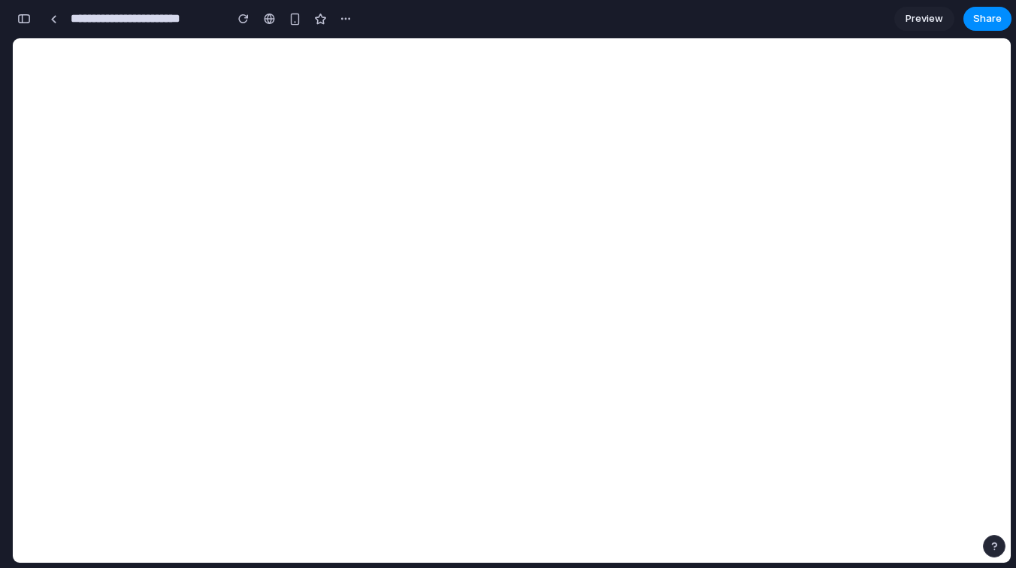
scroll to position [611, 0]
click at [21, 20] on div "button" at bounding box center [24, 19] width 14 height 11
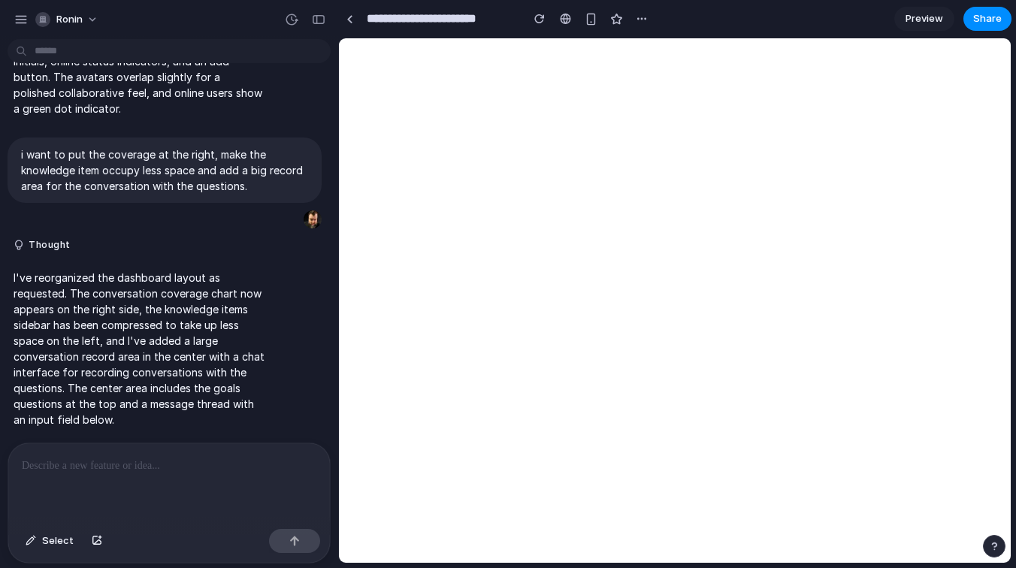
scroll to position [0, 0]
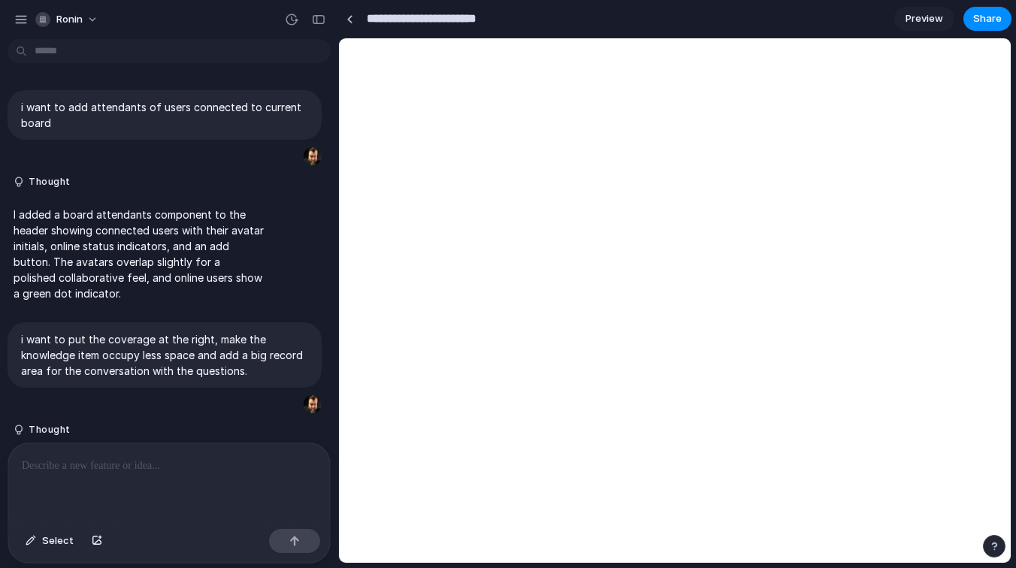
click at [402, 27] on input "**********" at bounding box center [440, 18] width 153 height 27
click at [56, 23] on div "Ronin" at bounding box center [58, 19] width 47 height 15
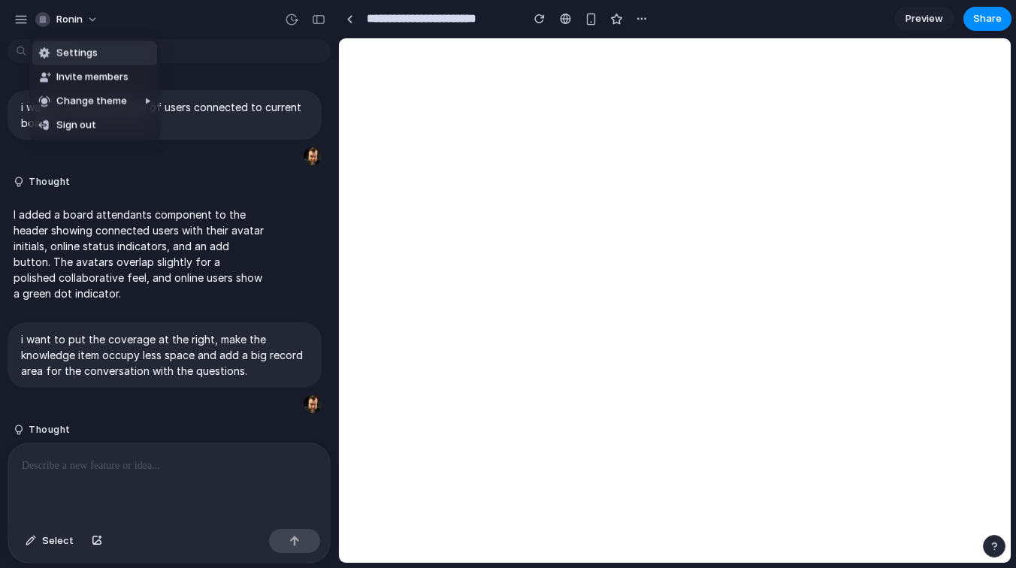
click at [258, 16] on div "Settings Invite members Change theme Sign out" at bounding box center [508, 284] width 1016 height 568
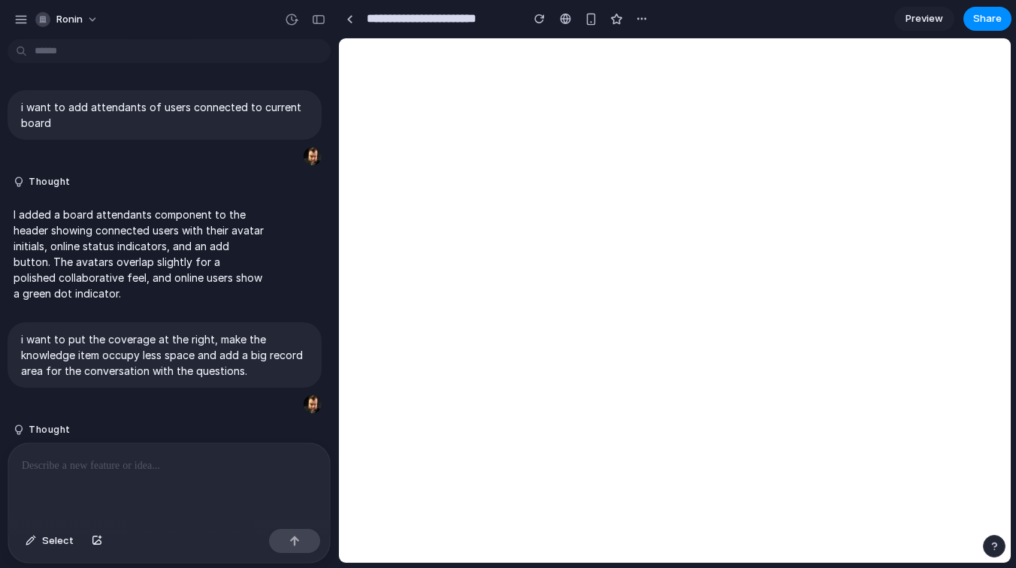
click at [392, 25] on input "**********" at bounding box center [440, 18] width 153 height 27
click at [371, 18] on input "**********" at bounding box center [440, 18] width 153 height 27
click at [350, 18] on div at bounding box center [350, 19] width 7 height 8
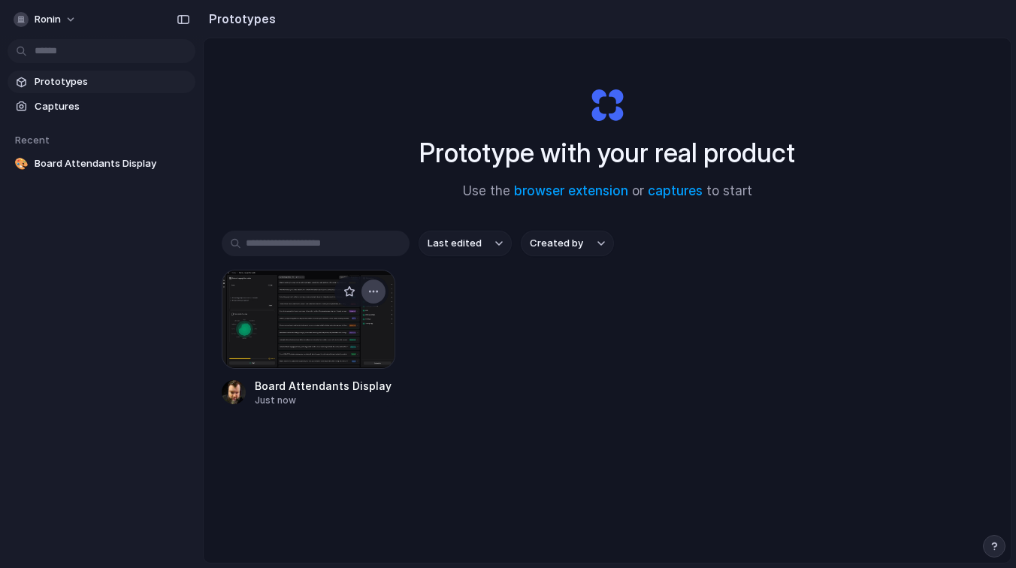
click at [374, 292] on div "button" at bounding box center [374, 292] width 12 height 12
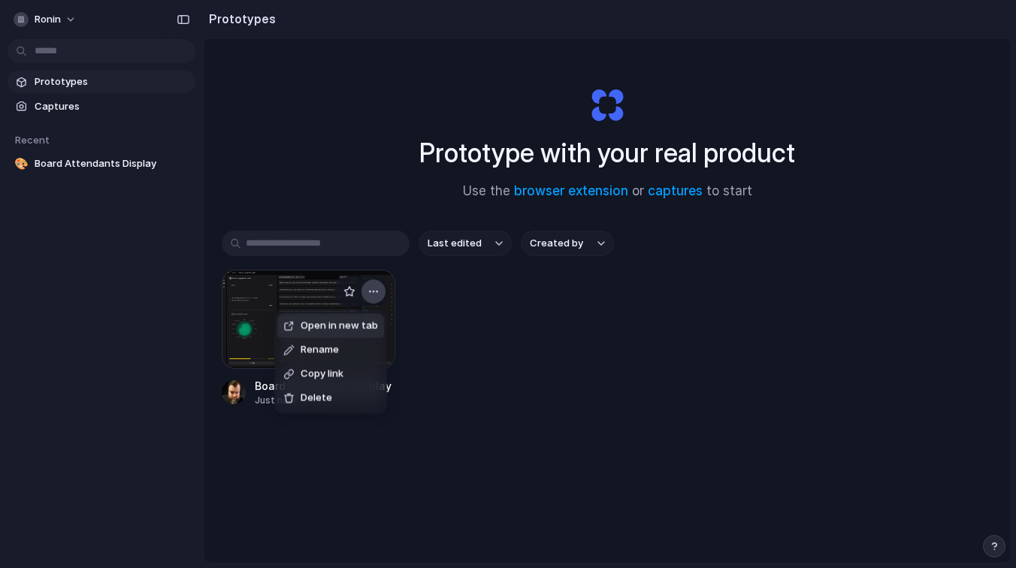
click at [374, 292] on div "Open in new tab Rename Copy link Delete" at bounding box center [508, 284] width 1016 height 568
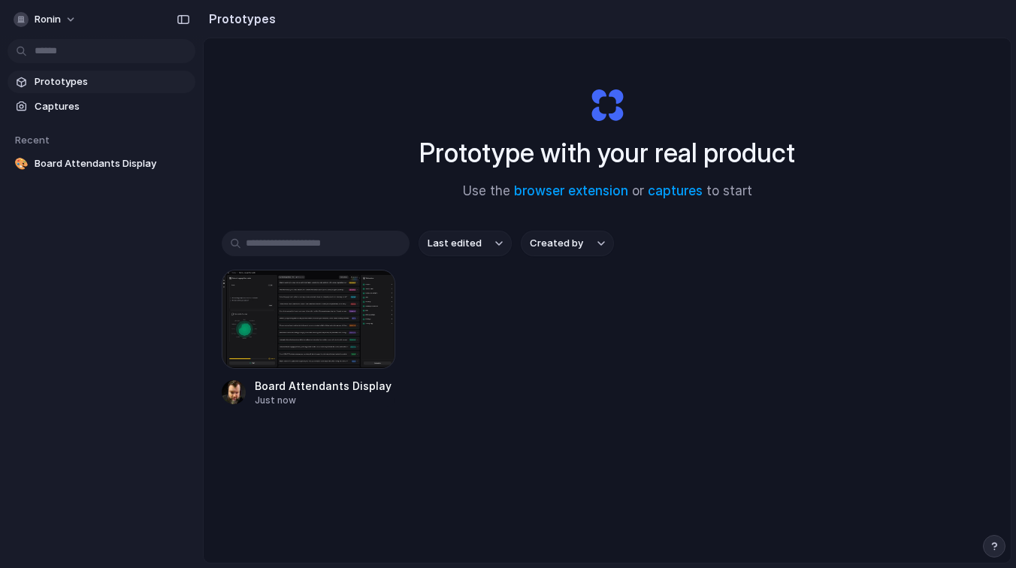
click at [371, 165] on div "Prototype with your real product Use the browser extension or captures to start" at bounding box center [607, 137] width 601 height 162
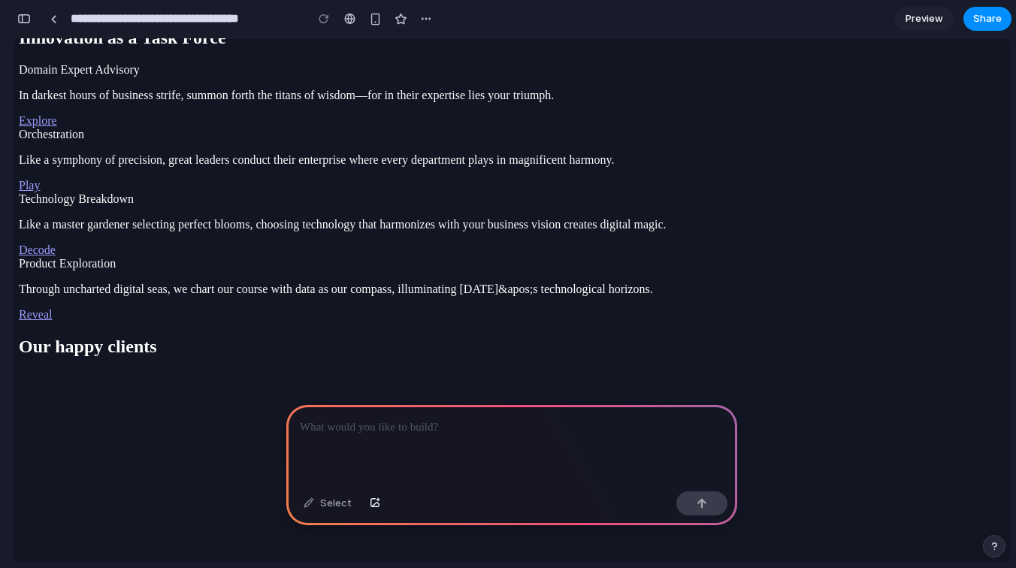
scroll to position [1366, 0]
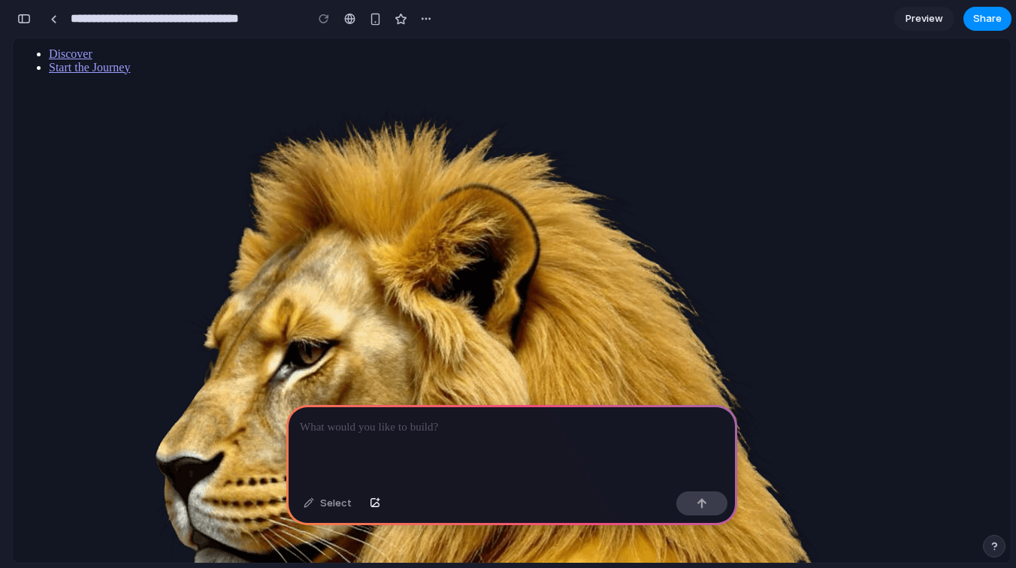
scroll to position [0, 0]
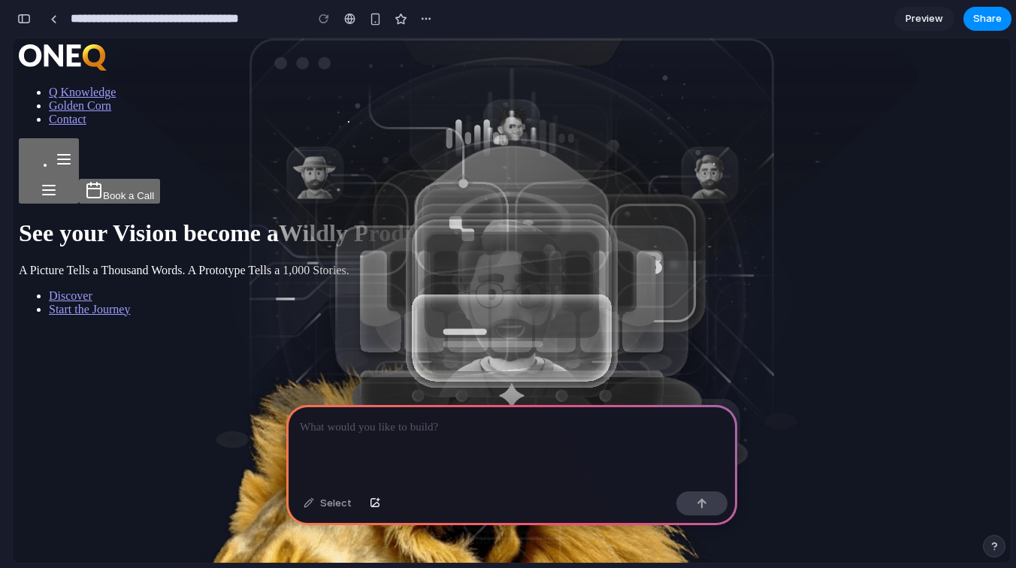
click at [471, 428] on p at bounding box center [512, 428] width 424 height 18
click at [430, 447] on div at bounding box center [511, 445] width 451 height 80
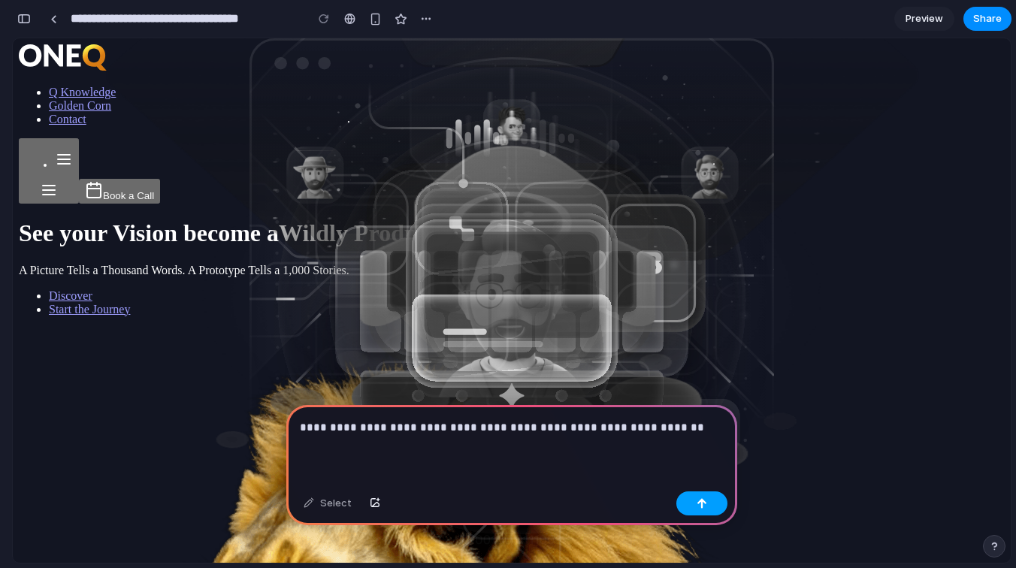
click at [696, 509] on button "button" at bounding box center [702, 504] width 51 height 24
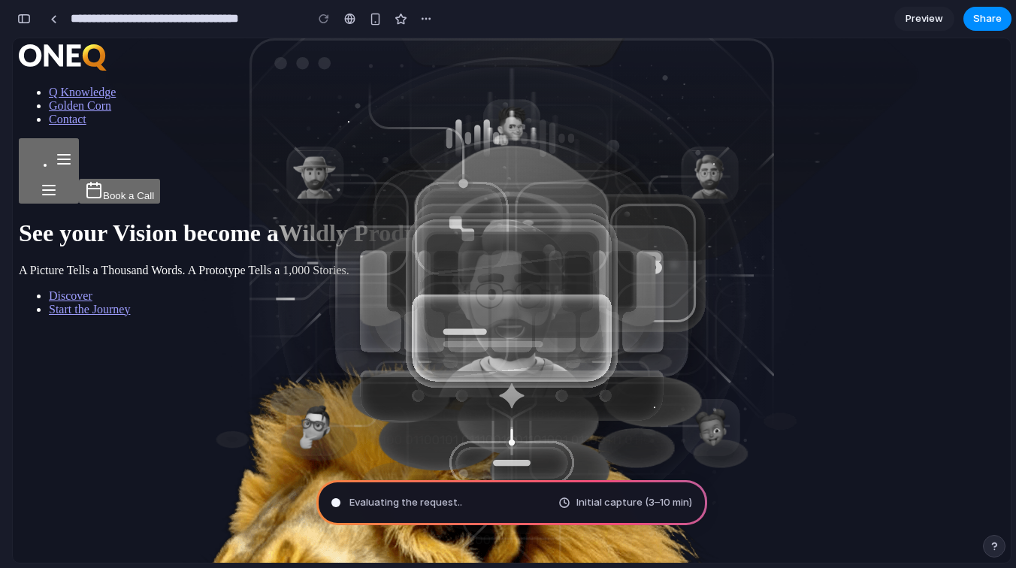
type input "**********"
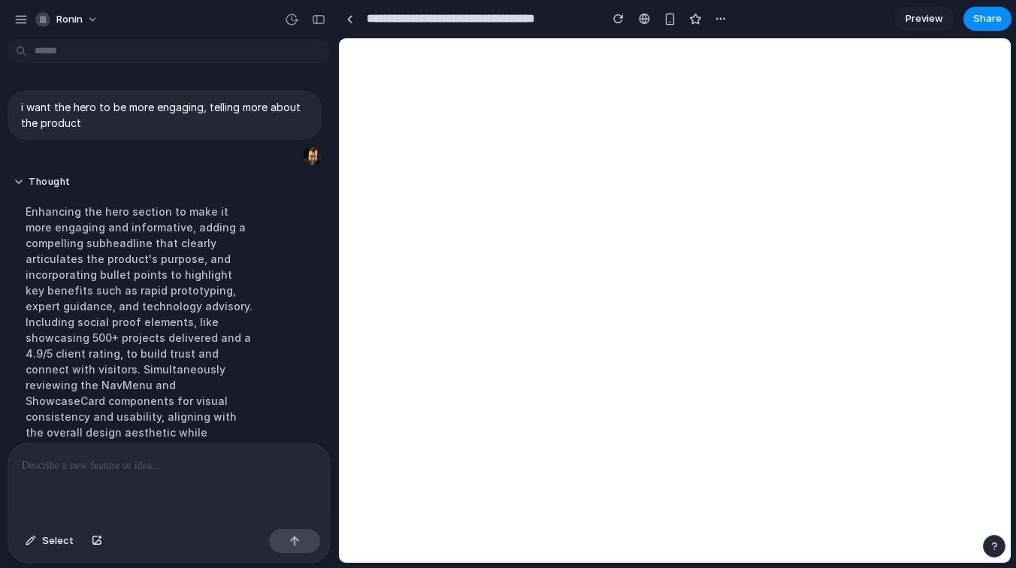
scroll to position [167, 0]
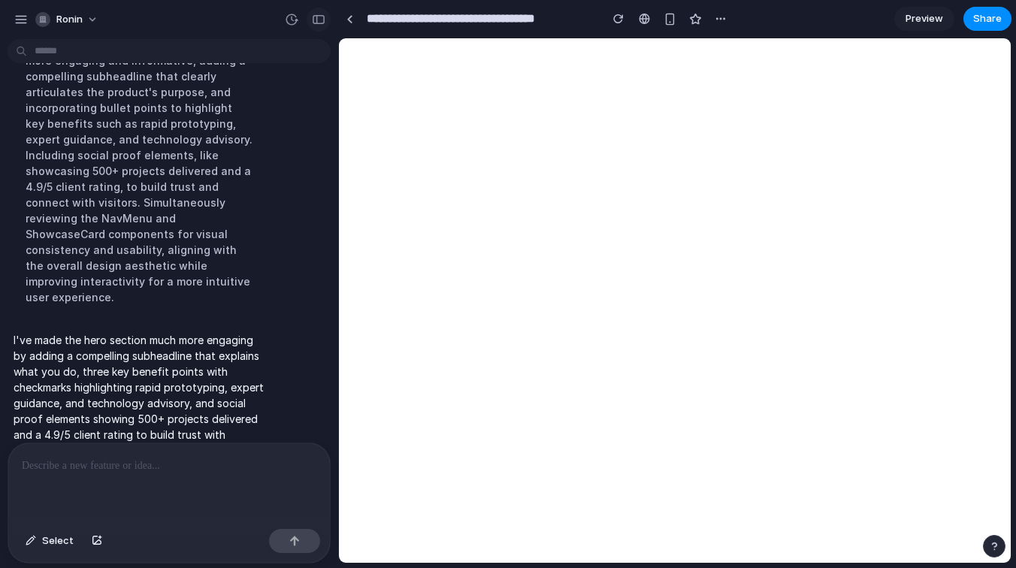
click at [317, 14] on div "button" at bounding box center [319, 19] width 14 height 11
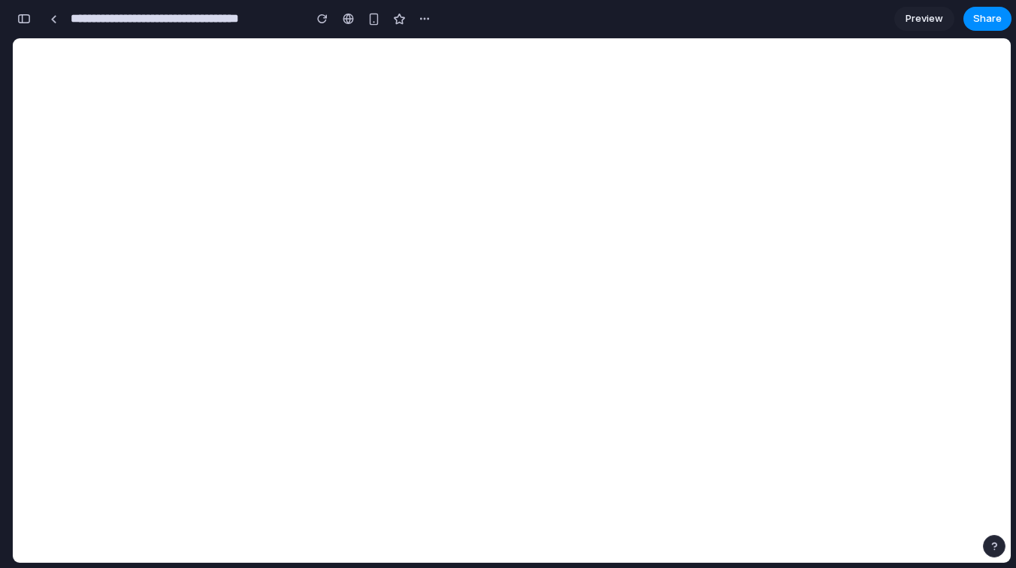
scroll to position [198, 0]
